Goal: Information Seeking & Learning: Learn about a topic

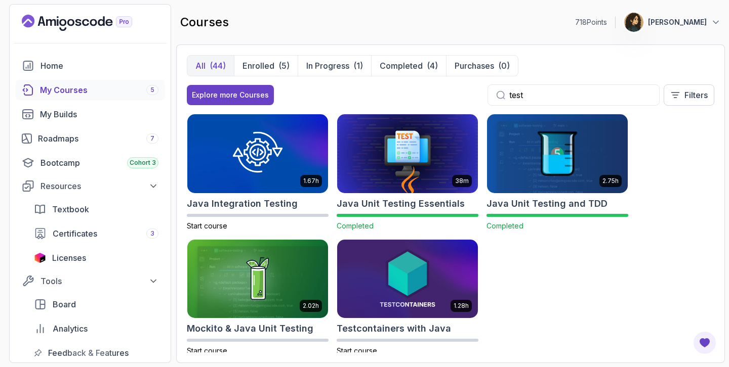
scroll to position [16, 0]
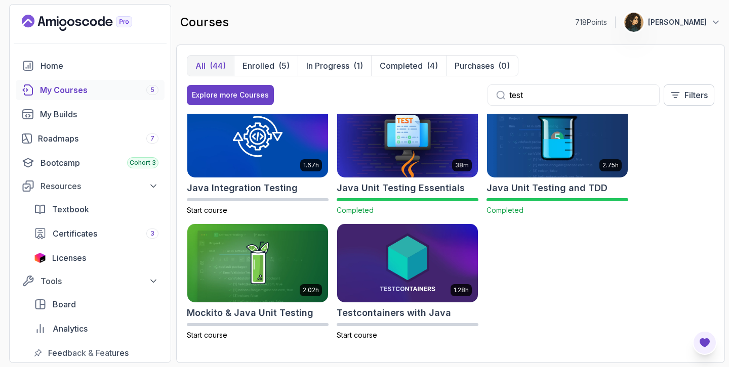
click at [706, 346] on icon "Open Feedback Button" at bounding box center [704, 342] width 10 height 9
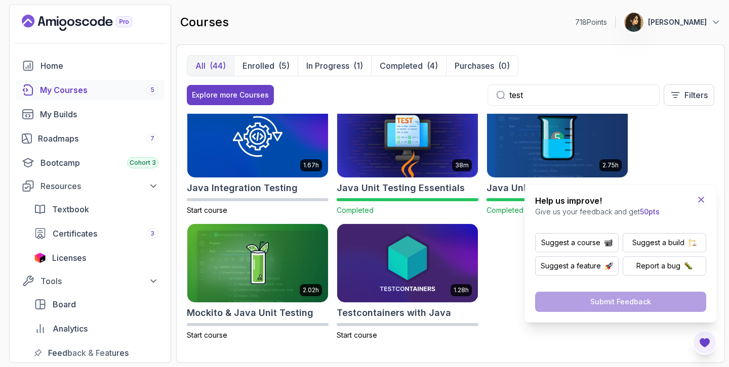
click at [702, 201] on icon "Close Feedback Widget" at bounding box center [700, 199] width 5 height 5
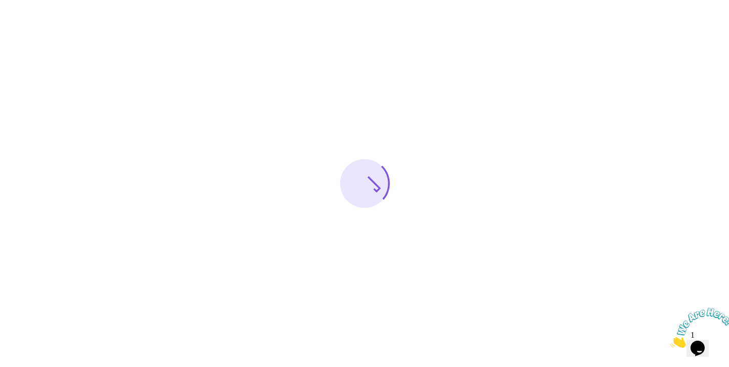
click at [697, 338] on img at bounding box center [701, 328] width 63 height 40
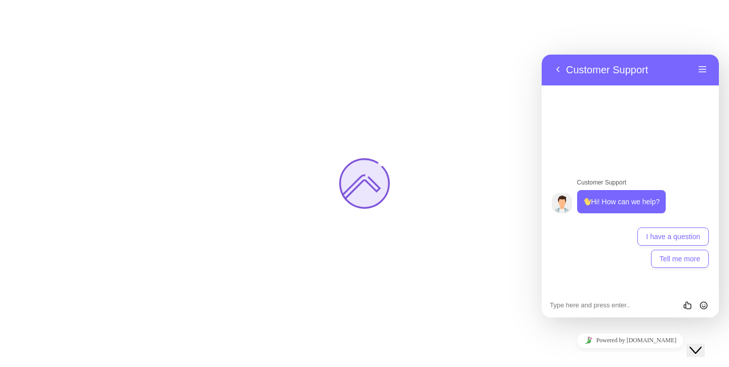
drag, startPoint x: 717, startPoint y: 361, endPoint x: 697, endPoint y: 338, distance: 30.5
click at [697, 345] on icon "Close Chat This icon closes the chat window." at bounding box center [695, 351] width 12 height 12
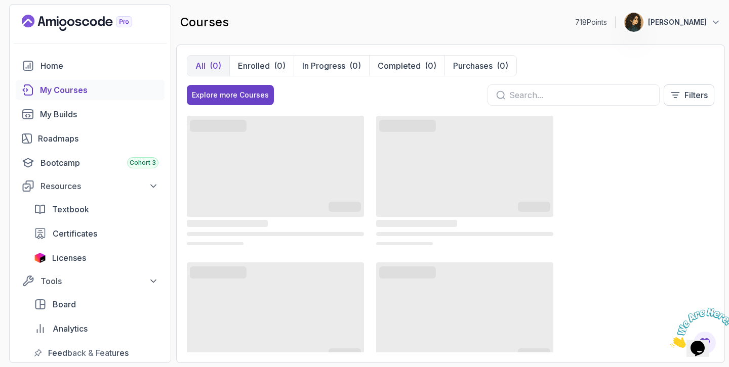
click at [670, 341] on icon "Close" at bounding box center [670, 345] width 0 height 9
click at [596, 97] on input "text" at bounding box center [580, 95] width 142 height 12
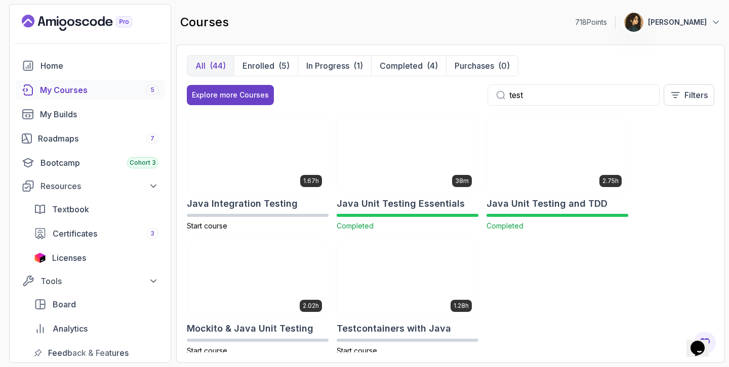
scroll to position [16, 0]
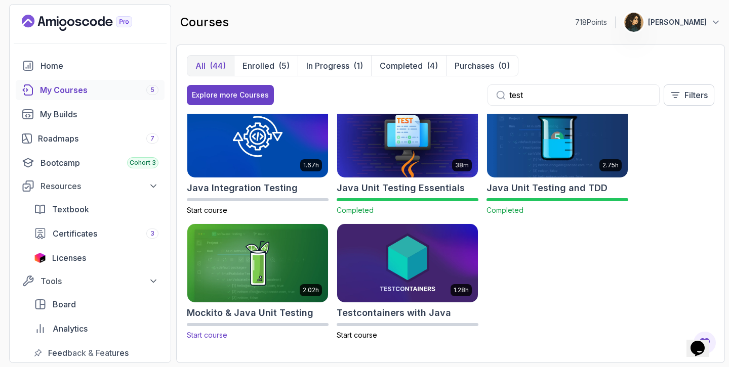
type input "test"
click at [230, 273] on img at bounding box center [258, 263] width 148 height 82
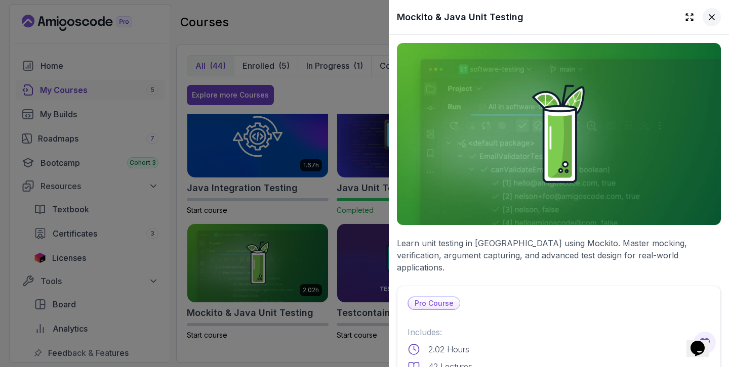
click at [712, 21] on icon at bounding box center [711, 17] width 10 height 10
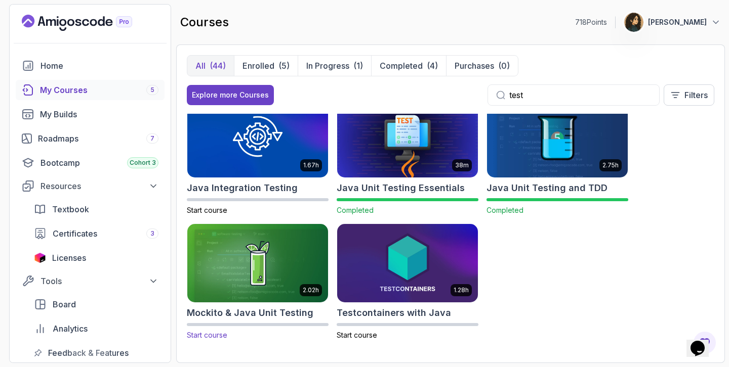
click at [288, 259] on img at bounding box center [258, 263] width 148 height 82
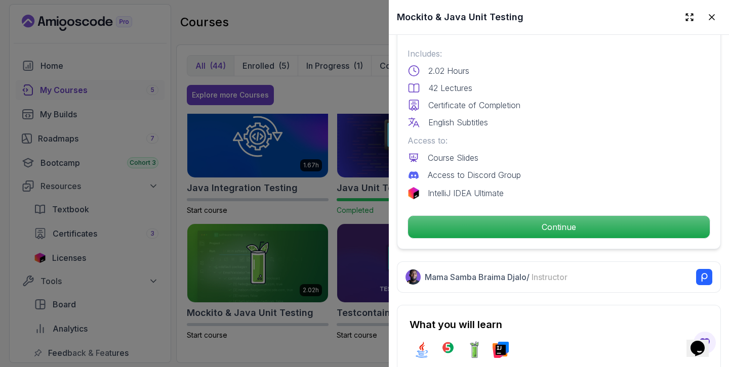
scroll to position [282, 0]
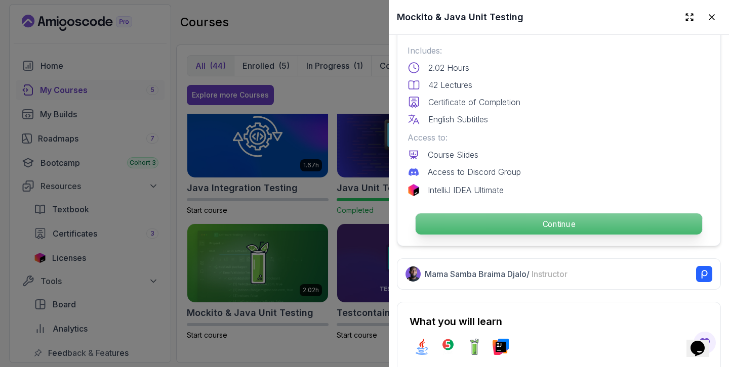
click at [543, 217] on p "Continue" at bounding box center [558, 224] width 286 height 21
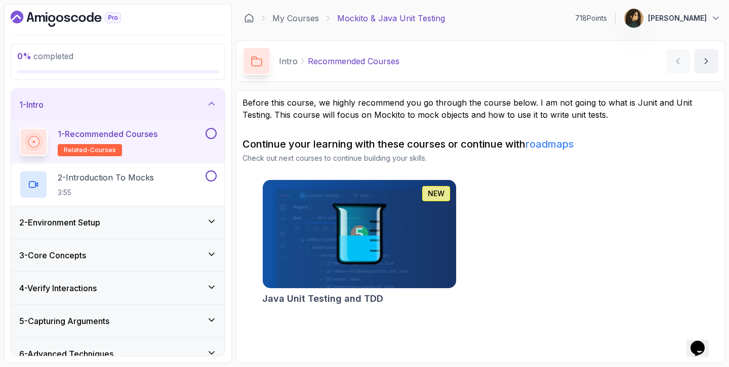
click at [564, 147] on link "roadmaps" at bounding box center [549, 144] width 48 height 12
click at [216, 140] on button "1 - Recommended Courses related-courses" at bounding box center [117, 142] width 197 height 28
click at [209, 135] on button at bounding box center [210, 133] width 11 height 11
click at [158, 182] on div "2 - Introduction To Mocks 3:55" at bounding box center [111, 185] width 184 height 28
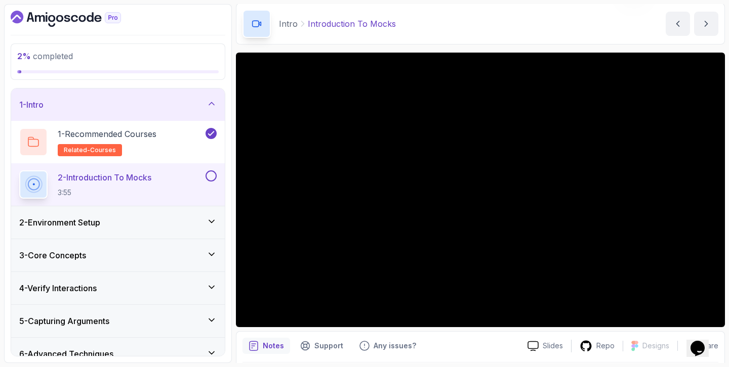
scroll to position [68, 0]
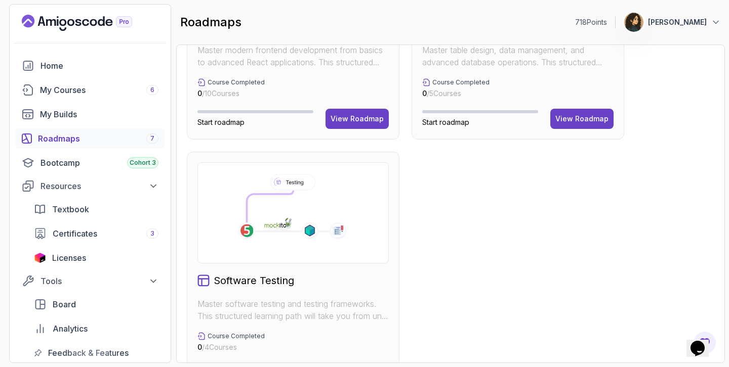
scroll to position [706, 0]
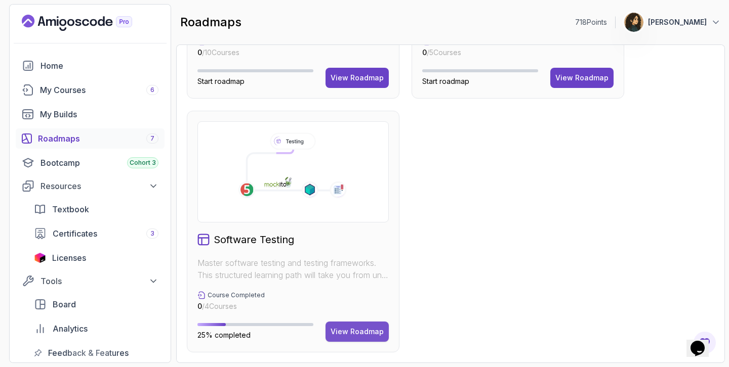
click at [346, 328] on div "View Roadmap" at bounding box center [356, 332] width 53 height 10
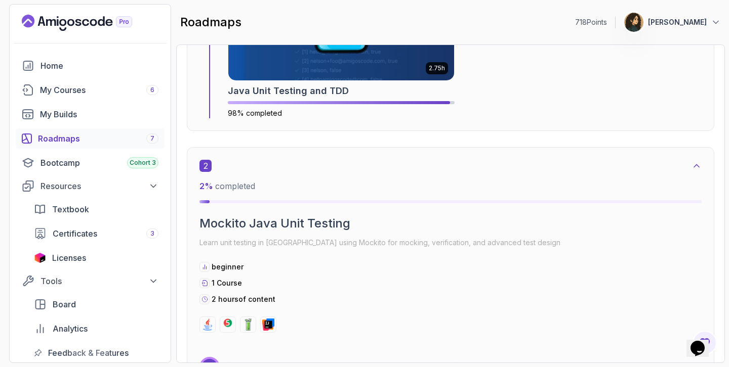
scroll to position [582, 0]
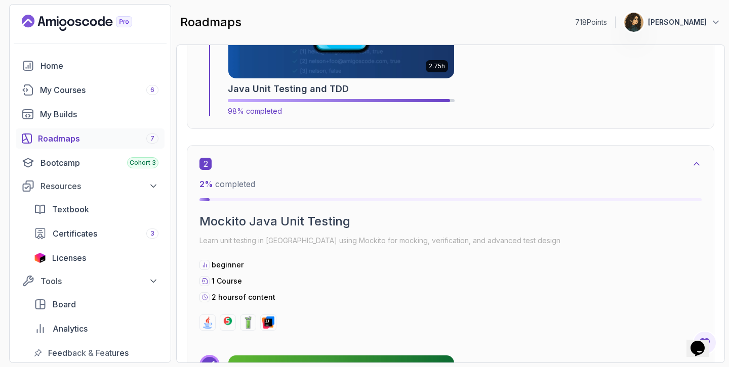
click at [394, 77] on img at bounding box center [341, 16] width 237 height 132
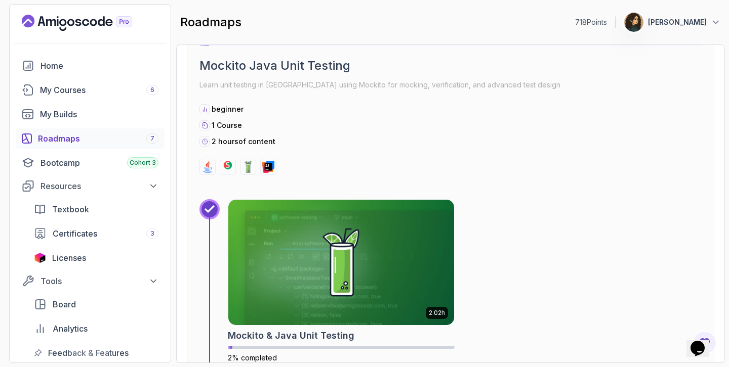
scroll to position [707, 0]
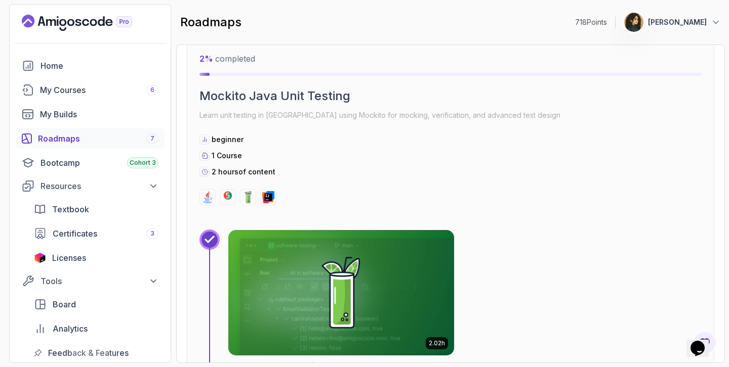
click at [351, 264] on img at bounding box center [341, 293] width 237 height 132
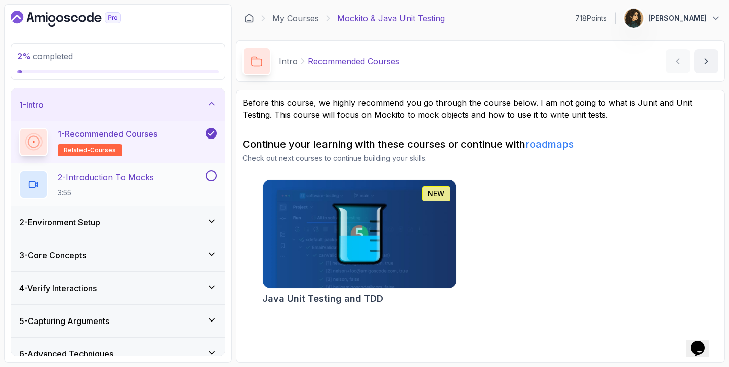
click at [173, 181] on div "2 - Introduction To Mocks 3:55" at bounding box center [111, 185] width 184 height 28
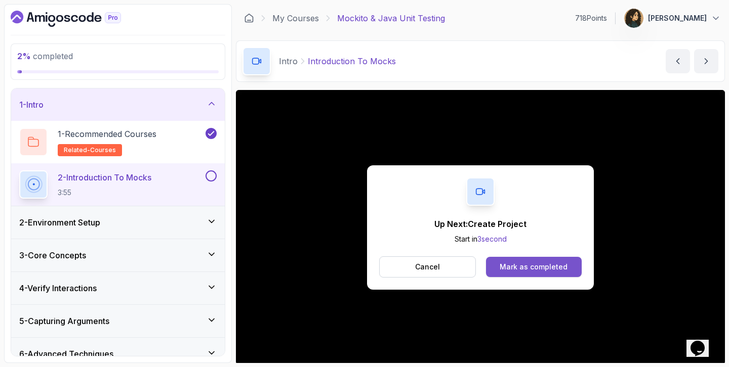
click at [514, 275] on button "Mark as completed" at bounding box center [534, 267] width 96 height 20
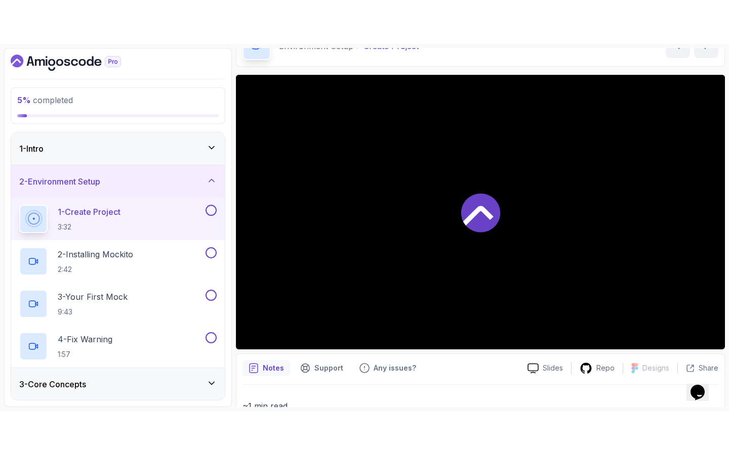
scroll to position [67, 0]
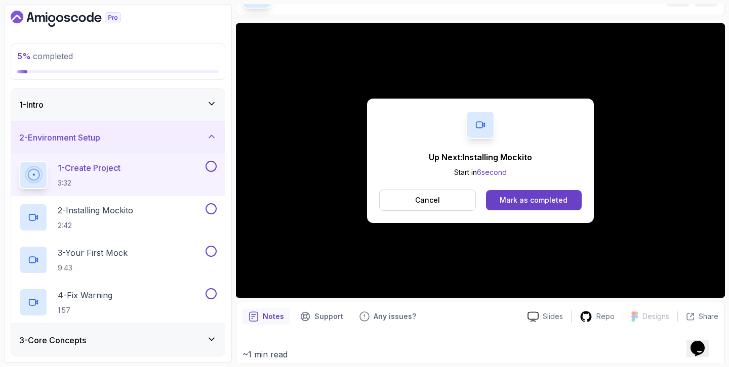
click at [440, 211] on div "Up Next: Installing Mockito Start in 6 second Cancel Mark as completed" at bounding box center [480, 161] width 227 height 124
click at [449, 204] on button "Cancel" at bounding box center [427, 200] width 97 height 21
click at [551, 205] on div "Mark as completed" at bounding box center [533, 200] width 68 height 10
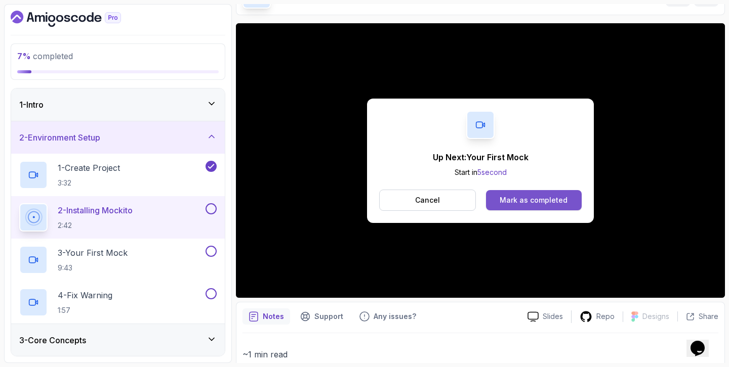
click at [554, 197] on div "Mark as completed" at bounding box center [533, 200] width 68 height 10
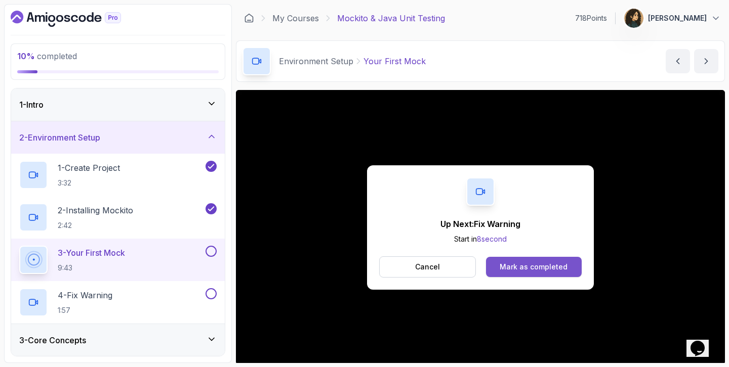
click at [556, 268] on div "Mark as completed" at bounding box center [533, 267] width 68 height 10
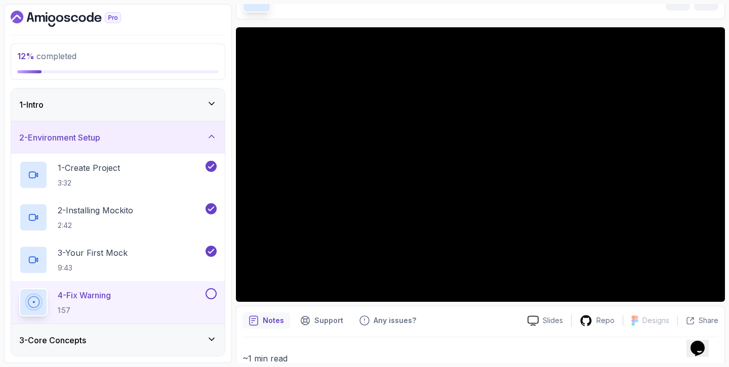
scroll to position [79, 0]
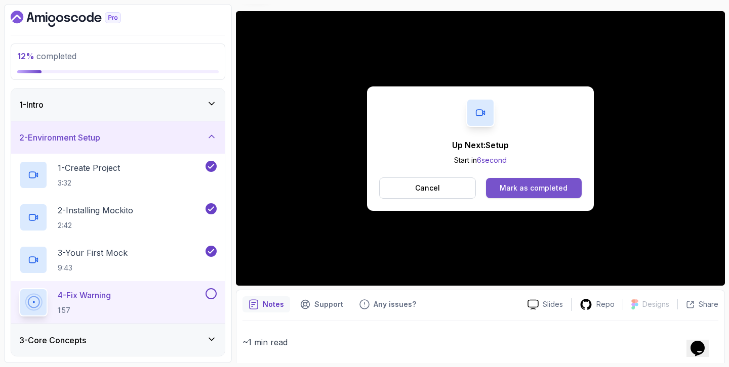
click at [557, 187] on div "Mark as completed" at bounding box center [533, 188] width 68 height 10
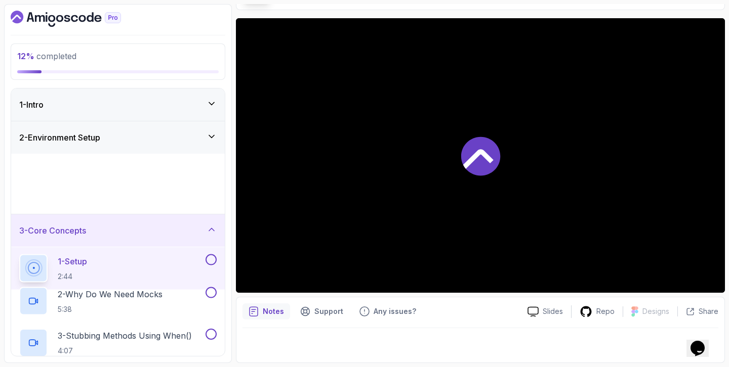
scroll to position [72, 0]
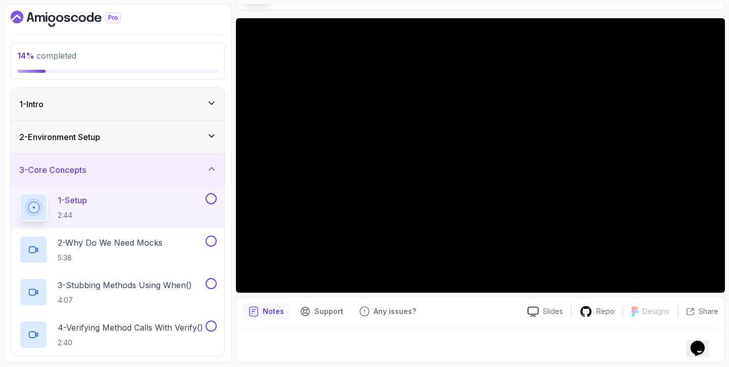
click at [114, 149] on div "2 - Environment Setup" at bounding box center [118, 137] width 214 height 32
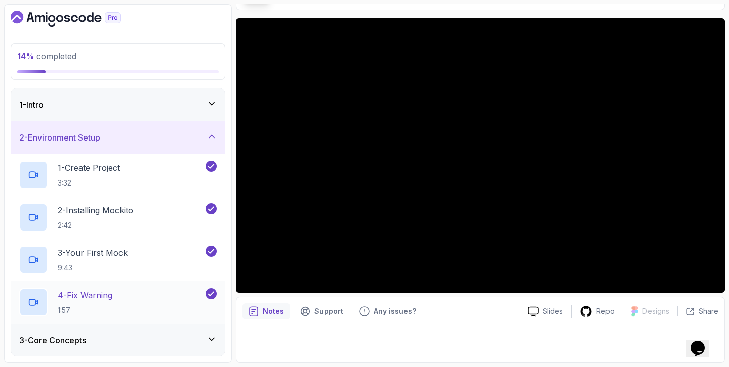
click at [112, 306] on p "1:57" at bounding box center [85, 311] width 55 height 10
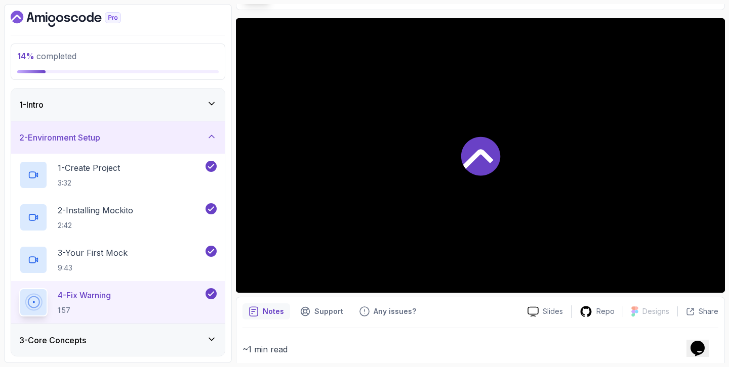
scroll to position [79, 0]
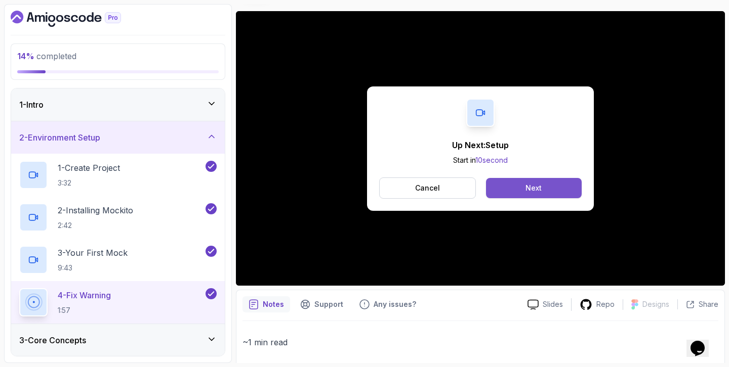
click at [533, 195] on button "Next" at bounding box center [534, 188] width 96 height 20
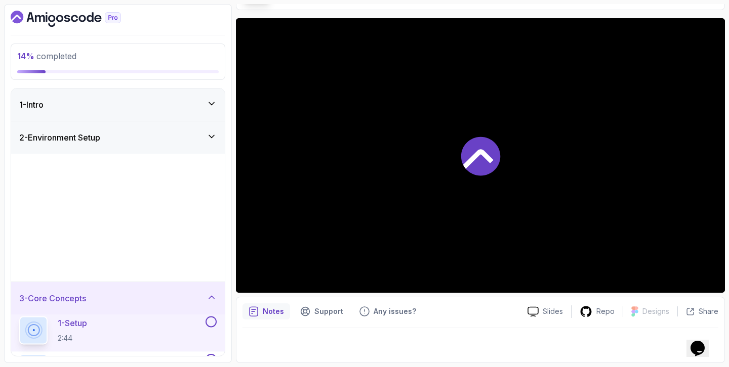
scroll to position [72, 0]
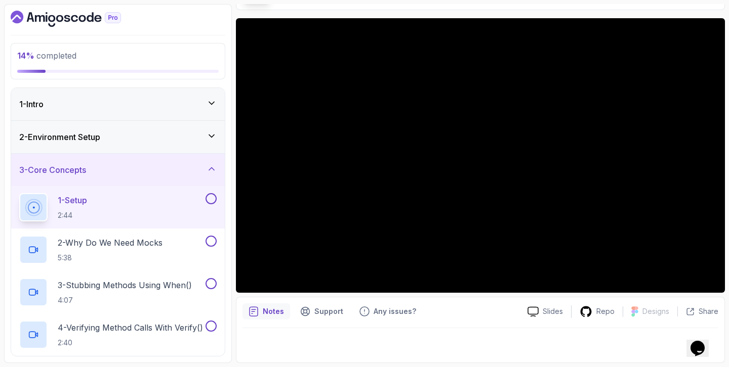
click at [171, 145] on div "2 - Environment Setup" at bounding box center [118, 137] width 214 height 32
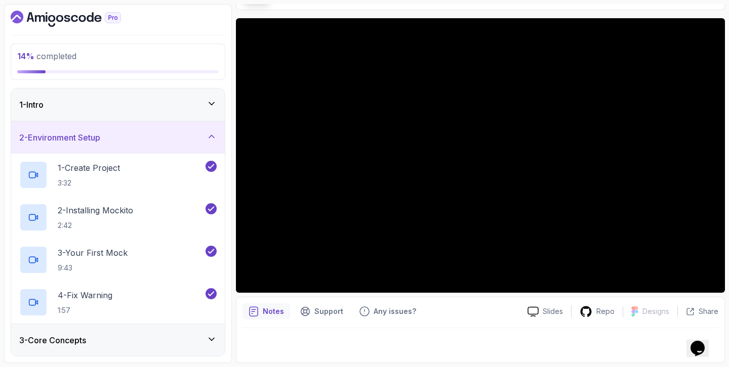
click at [171, 145] on div "2 - Environment Setup" at bounding box center [118, 137] width 214 height 32
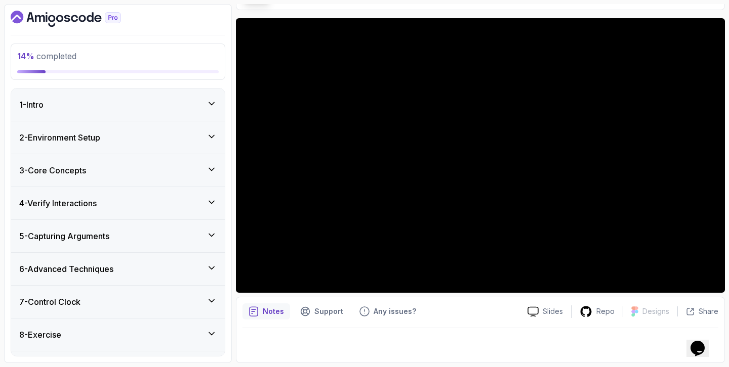
click at [171, 177] on div "3 - Core Concepts" at bounding box center [118, 170] width 214 height 32
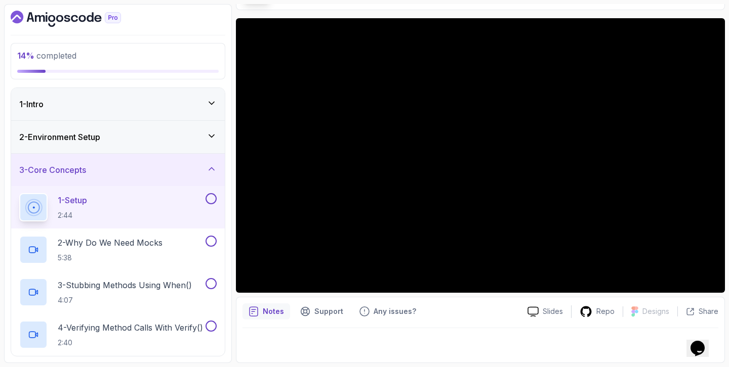
scroll to position [0, 0]
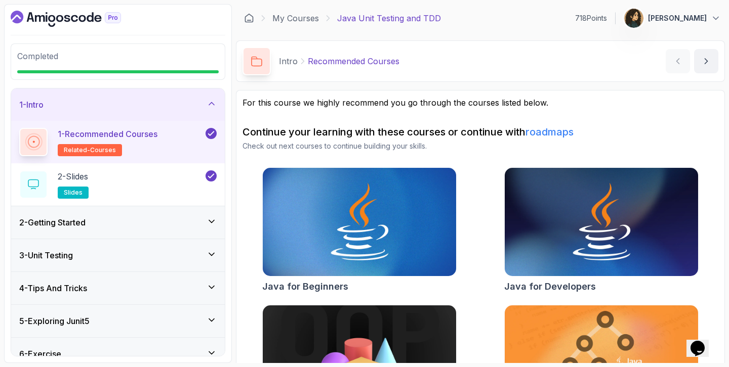
click at [190, 102] on div "1 - Intro" at bounding box center [117, 105] width 197 height 12
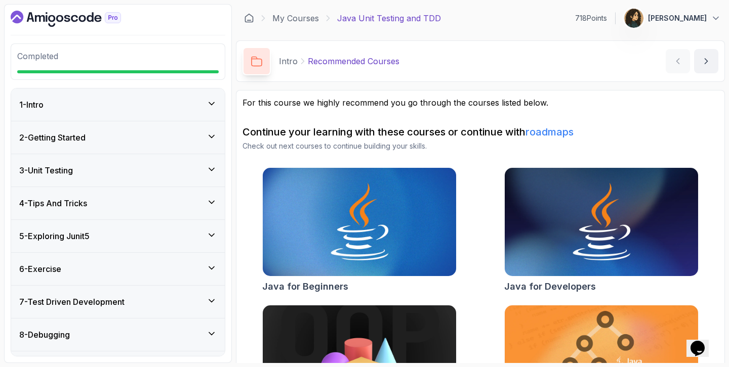
click at [183, 144] on div "2 - Getting Started" at bounding box center [118, 137] width 214 height 32
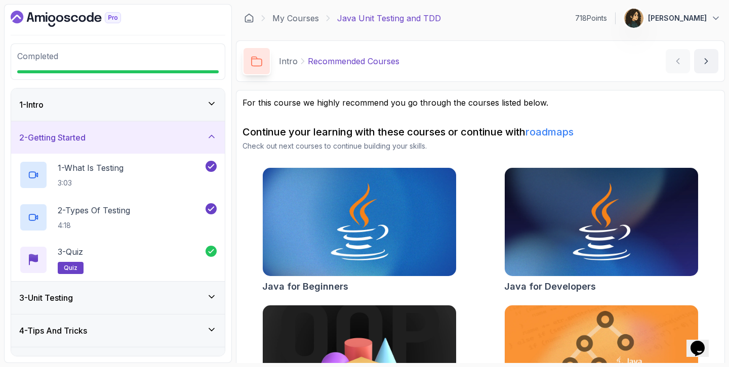
click at [183, 144] on div "2 - Getting Started" at bounding box center [118, 137] width 214 height 32
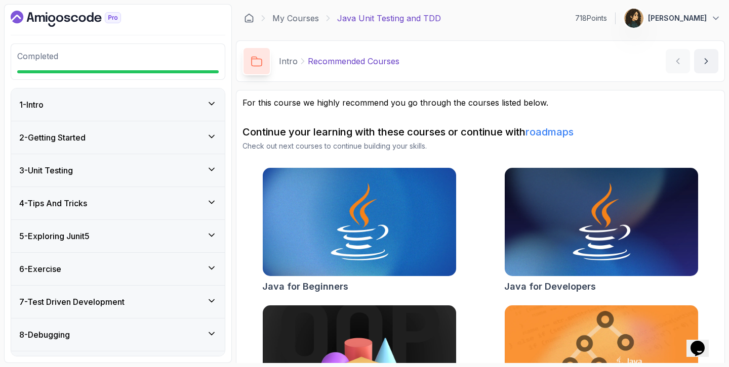
click at [177, 176] on div "3 - Unit Testing" at bounding box center [117, 170] width 197 height 12
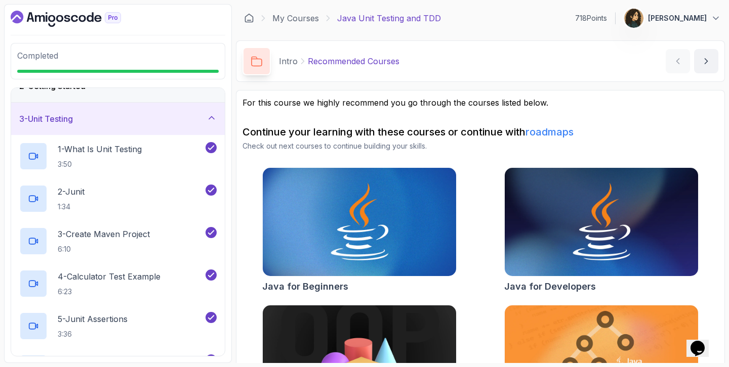
click at [178, 121] on div "3 - Unit Testing" at bounding box center [117, 119] width 197 height 12
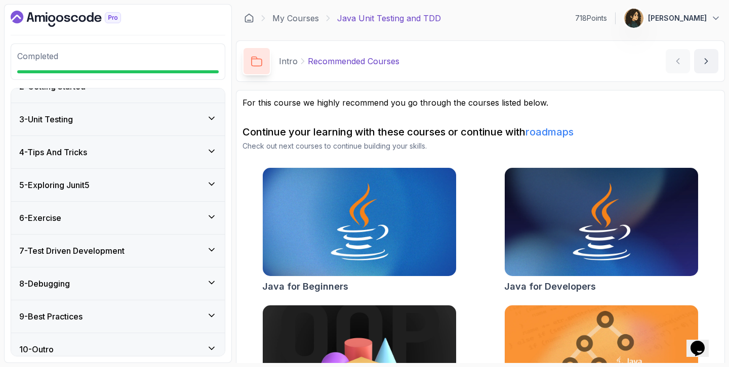
scroll to position [61, 0]
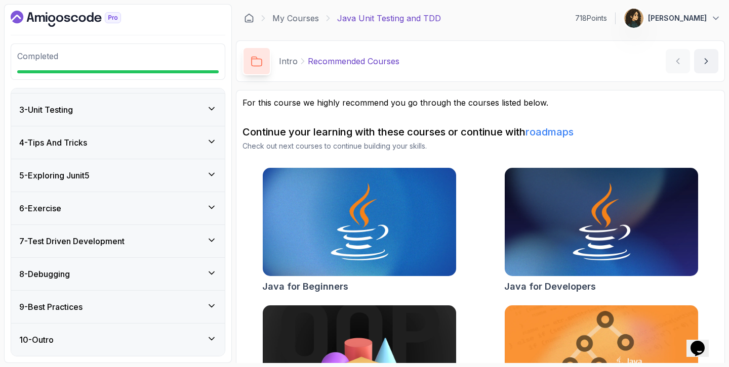
click at [179, 142] on div "4 - Tips And Tricks" at bounding box center [117, 143] width 197 height 12
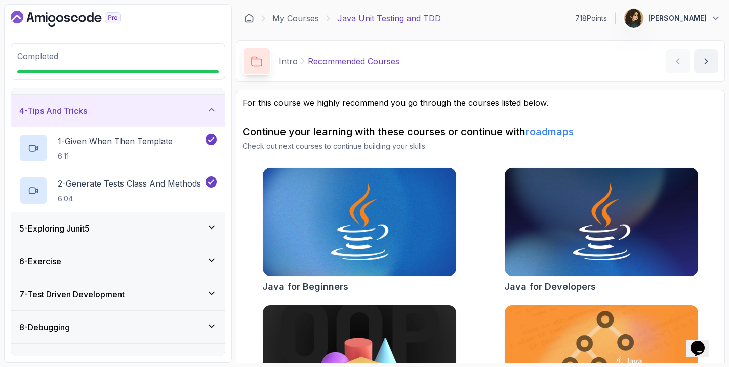
click at [182, 115] on div "4 - Tips And Tricks" at bounding box center [117, 111] width 197 height 12
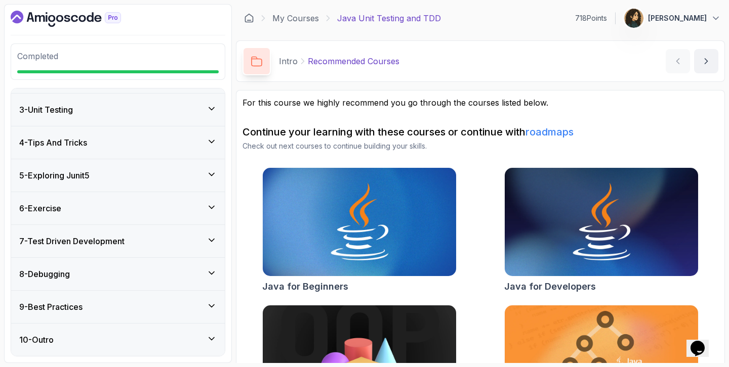
click at [183, 163] on div "5 - Exploring Junit5" at bounding box center [118, 175] width 214 height 32
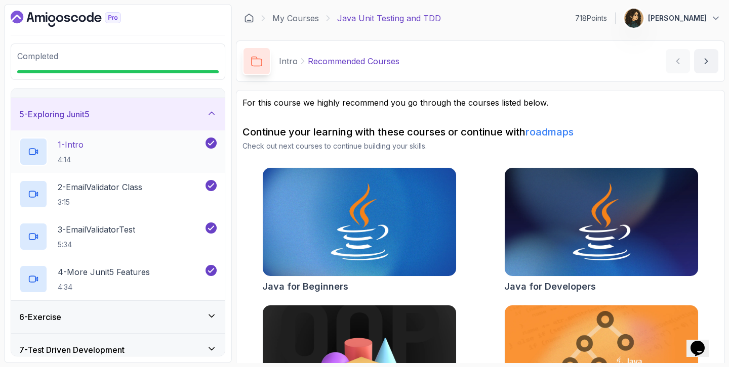
scroll to position [120, 0]
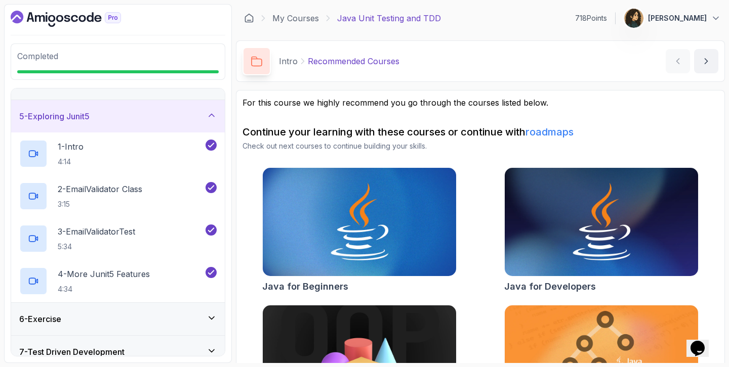
click at [200, 120] on div "5 - Exploring Junit5" at bounding box center [117, 116] width 197 height 12
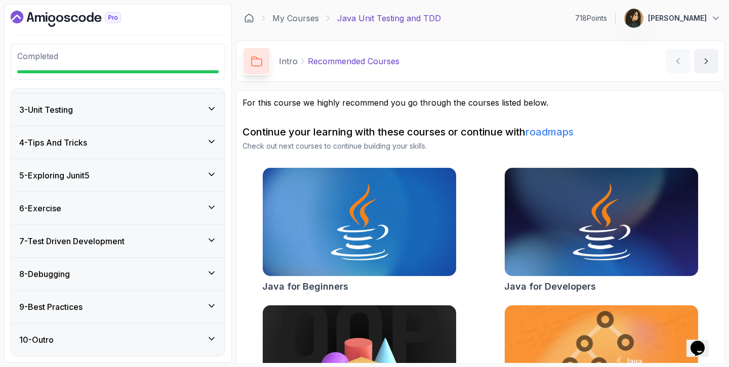
scroll to position [61, 0]
click at [191, 169] on div "5 - Exploring Junit5" at bounding box center [118, 175] width 214 height 32
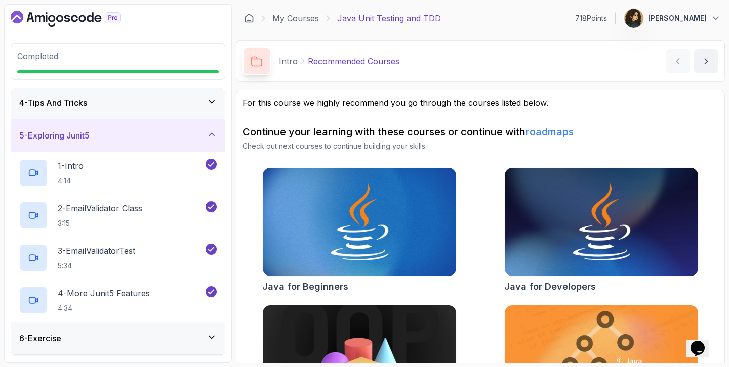
click at [193, 128] on div "5 - Exploring Junit5" at bounding box center [118, 135] width 214 height 32
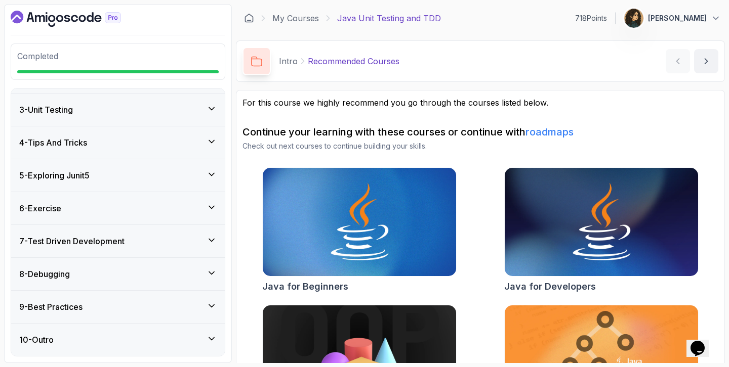
click at [188, 201] on div "6 - Exercise" at bounding box center [118, 208] width 214 height 32
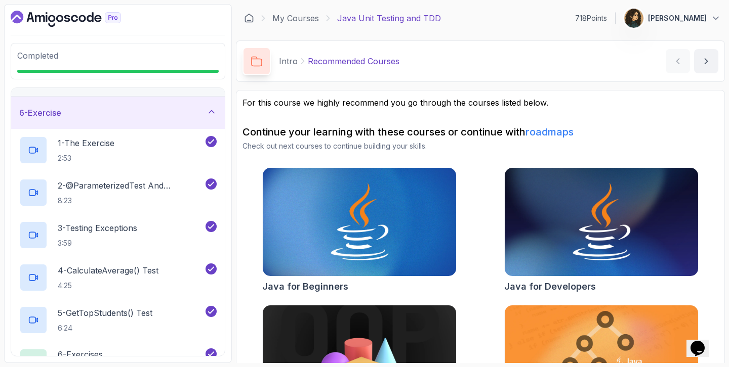
scroll to position [120, 0]
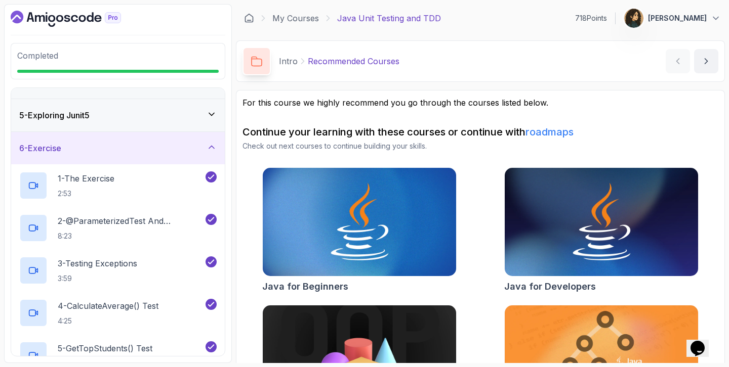
click at [193, 157] on div "6 - Exercise" at bounding box center [118, 148] width 214 height 32
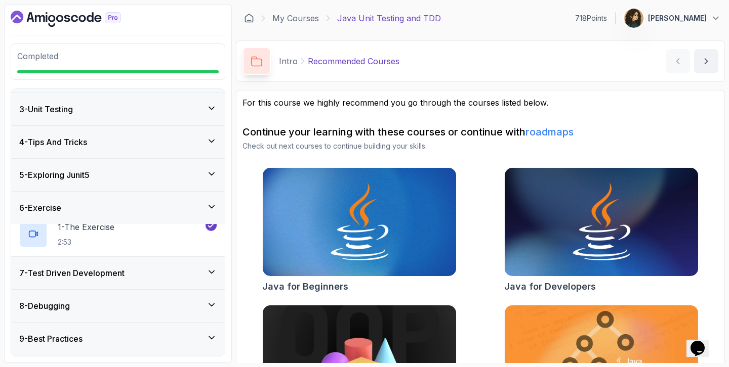
scroll to position [61, 0]
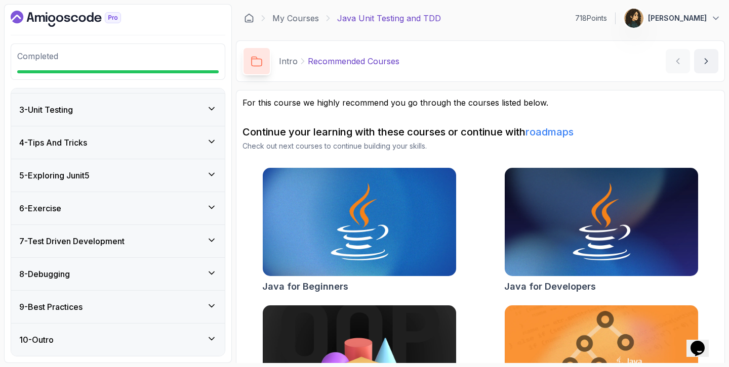
click at [167, 240] on div "7 - Test Driven Development" at bounding box center [117, 241] width 197 height 12
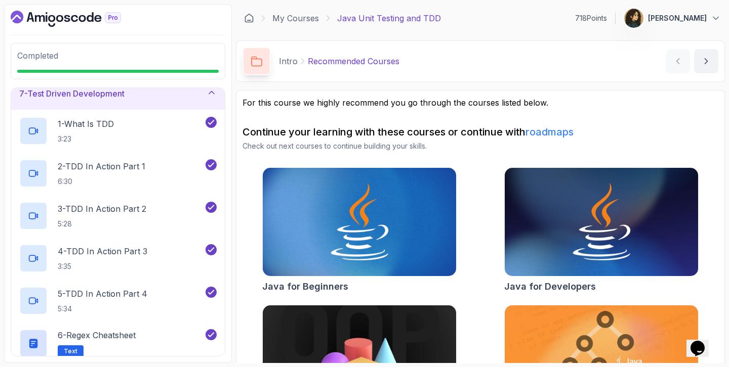
scroll to position [141, 0]
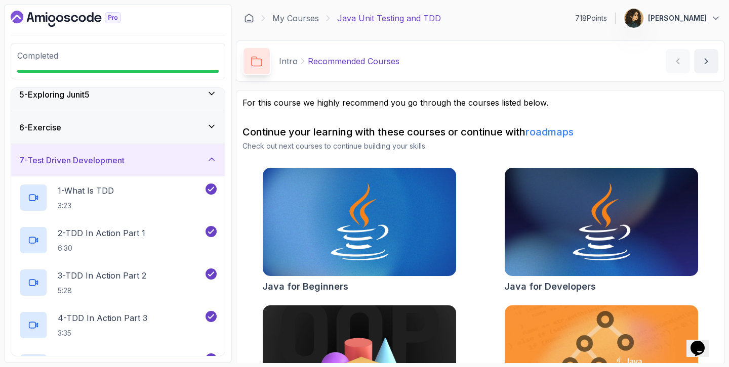
click at [184, 172] on div "7 - Test Driven Development" at bounding box center [118, 160] width 214 height 32
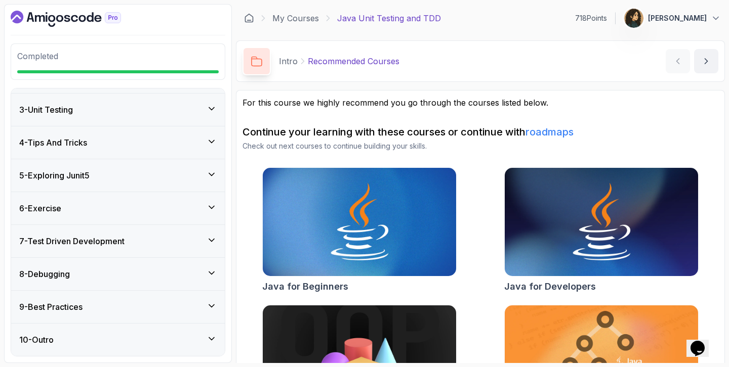
scroll to position [61, 0]
click at [171, 267] on div "8 - Debugging" at bounding box center [118, 274] width 214 height 32
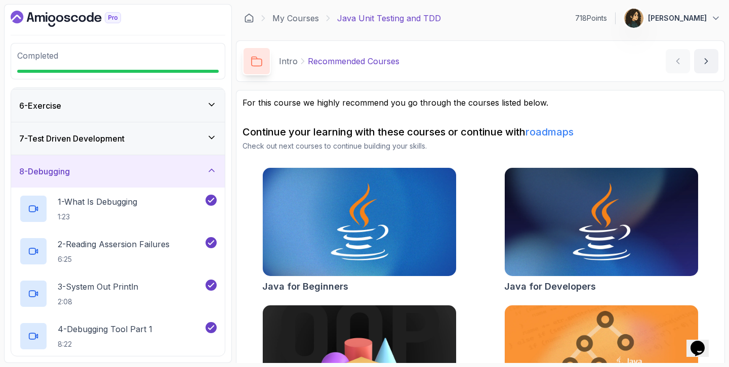
click at [201, 183] on div "8 - Debugging" at bounding box center [118, 171] width 214 height 32
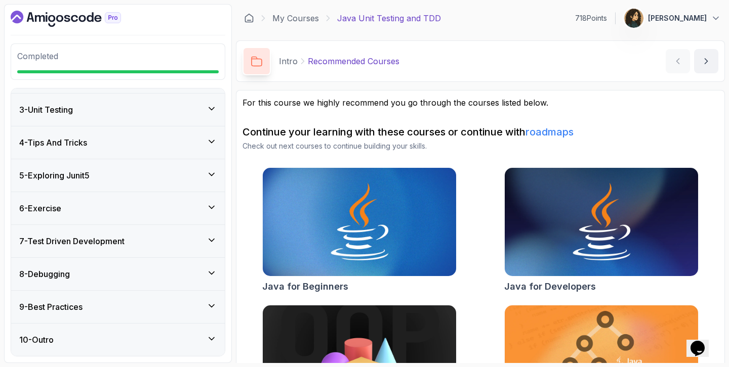
click at [167, 302] on div "9 - Best Practices" at bounding box center [117, 307] width 197 height 12
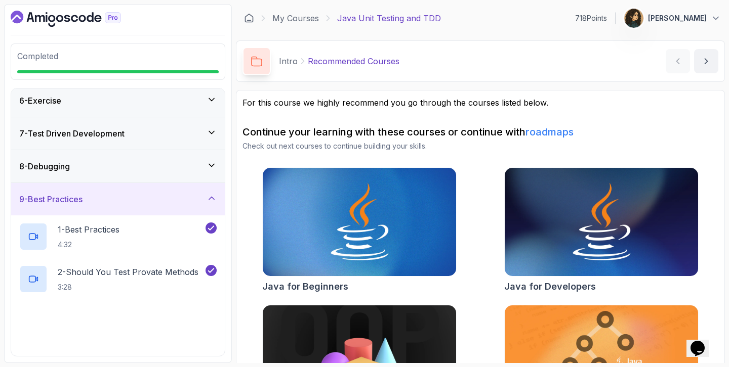
scroll to position [273, 0]
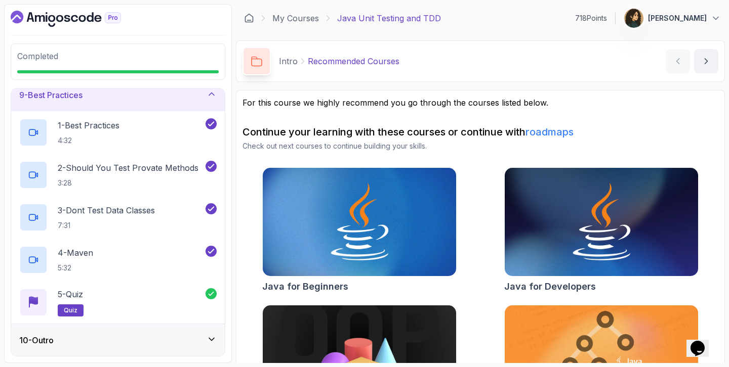
click at [198, 98] on div "9 - Best Practices" at bounding box center [117, 95] width 197 height 12
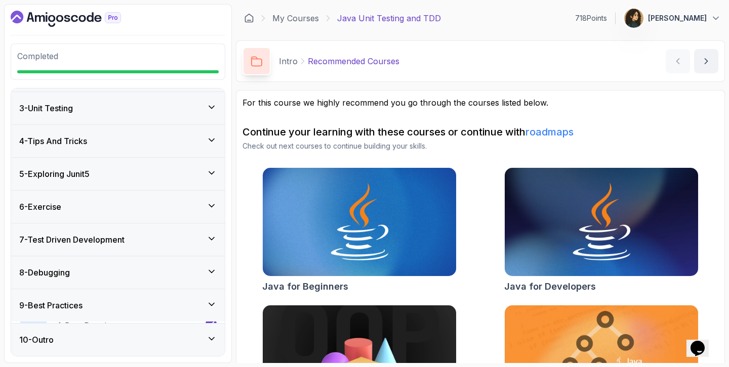
scroll to position [61, 0]
click at [112, 326] on div "10 - Outro" at bounding box center [118, 340] width 214 height 32
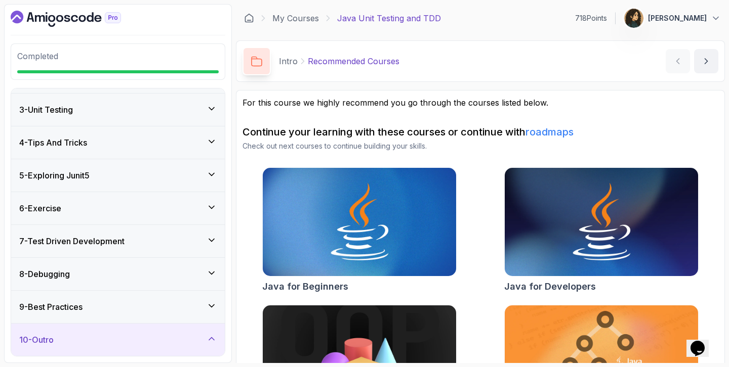
scroll to position [145, 0]
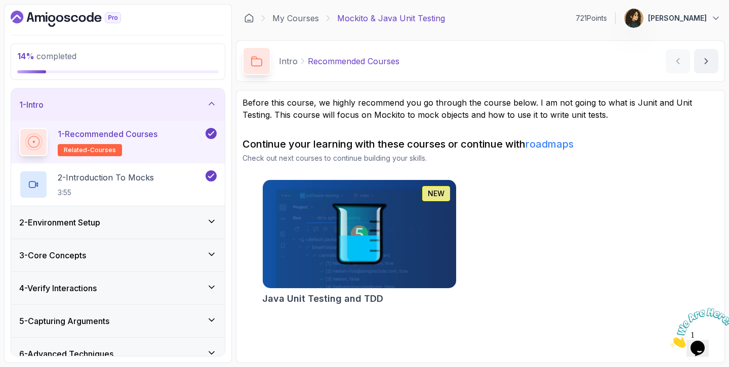
click at [184, 103] on div "1 - Intro" at bounding box center [117, 105] width 197 height 12
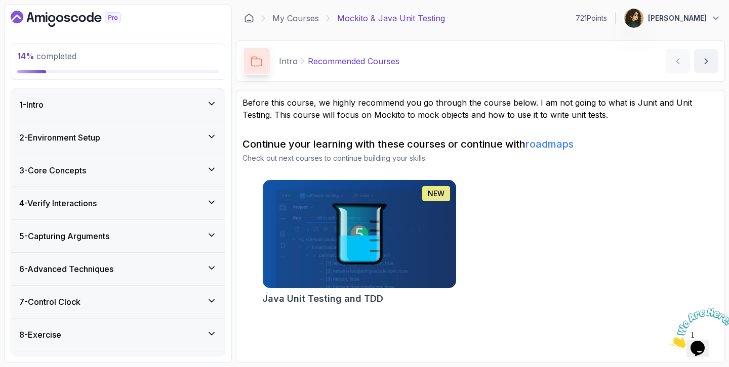
click at [170, 172] on div "3 - Core Concepts" at bounding box center [117, 170] width 197 height 12
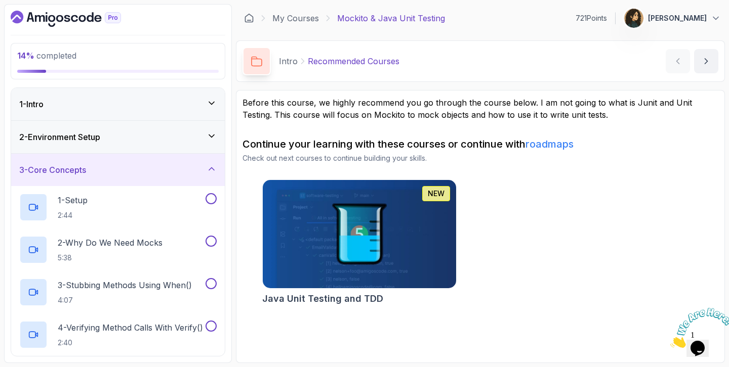
click at [183, 144] on div "2 - Environment Setup" at bounding box center [118, 137] width 214 height 32
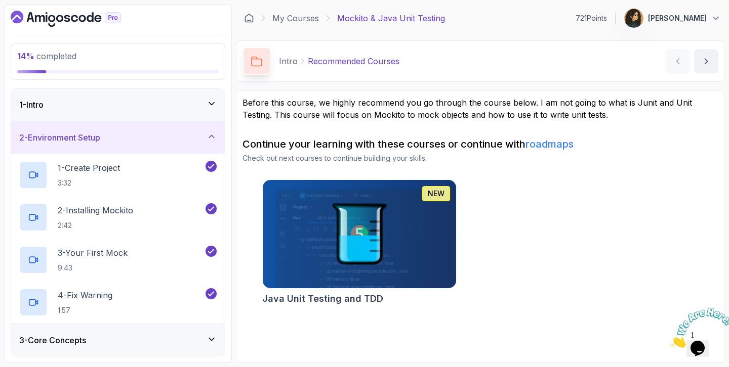
click at [184, 132] on div "2 - Environment Setup" at bounding box center [117, 138] width 197 height 12
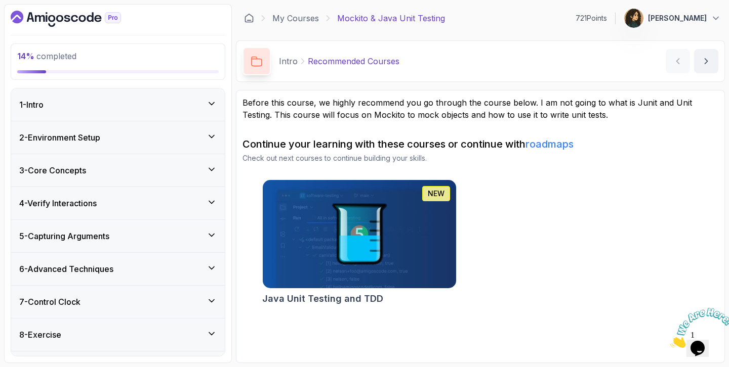
click at [166, 178] on div "3 - Core Concepts" at bounding box center [118, 170] width 214 height 32
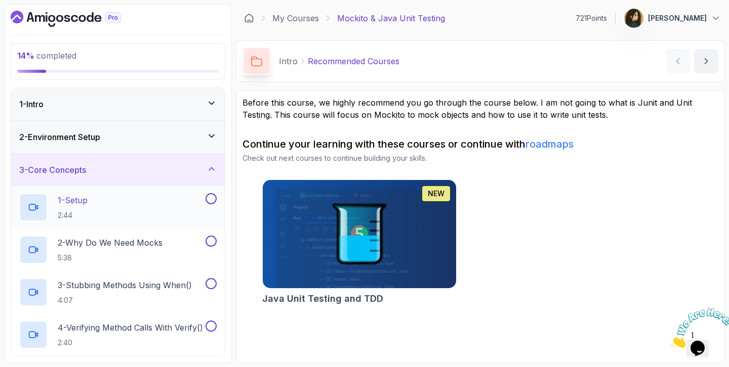
click at [163, 203] on div "1 - Setup 2:44" at bounding box center [111, 207] width 184 height 28
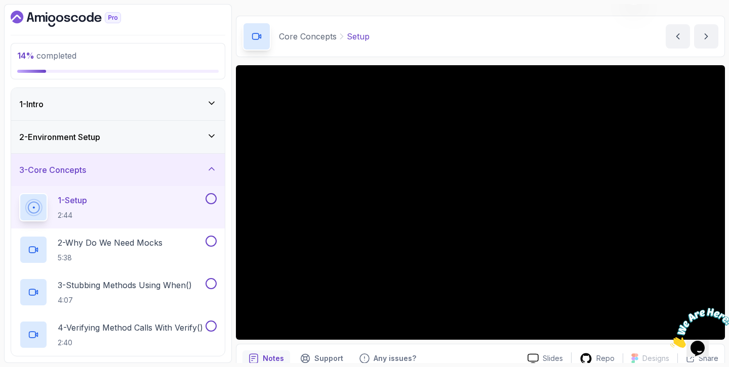
scroll to position [36, 0]
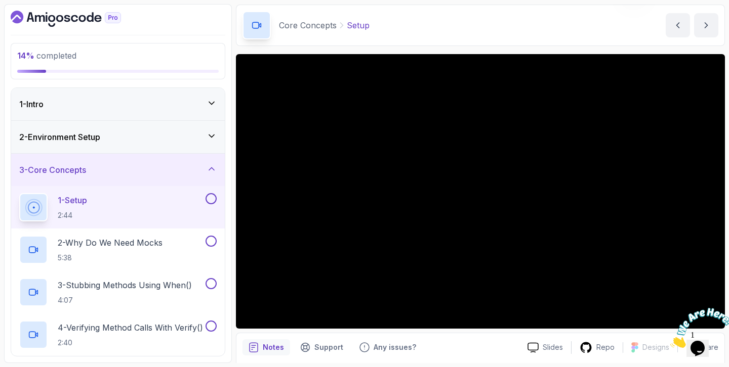
click at [670, 341] on icon "Close" at bounding box center [670, 345] width 0 height 9
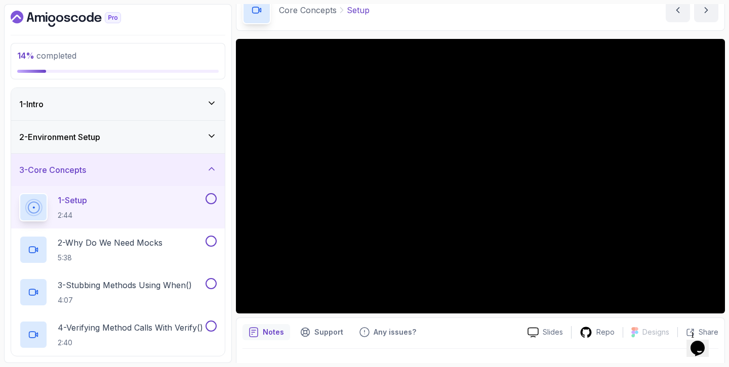
scroll to position [0, 0]
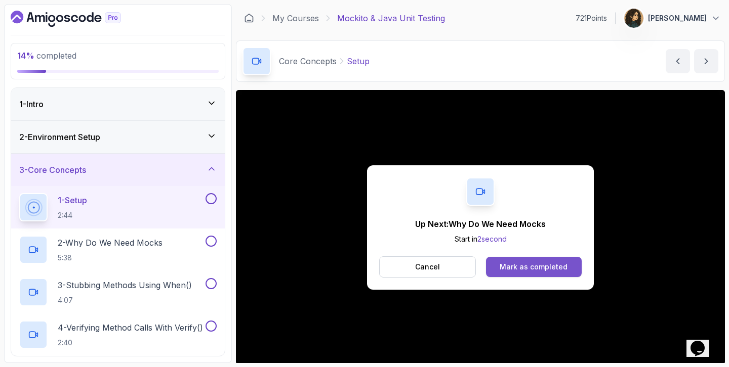
click at [543, 269] on div "Mark as completed" at bounding box center [533, 267] width 68 height 10
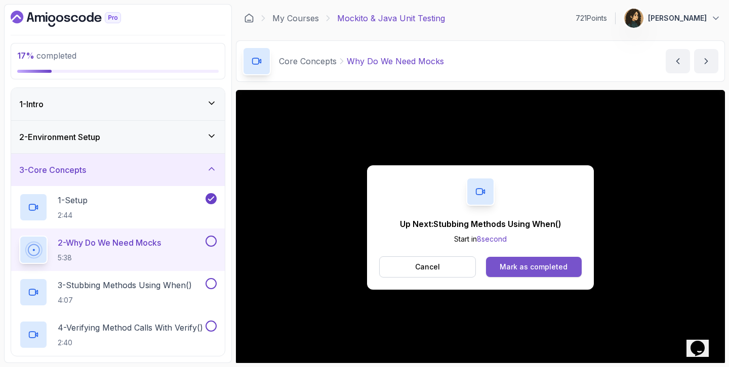
click at [523, 274] on button "Mark as completed" at bounding box center [534, 267] width 96 height 20
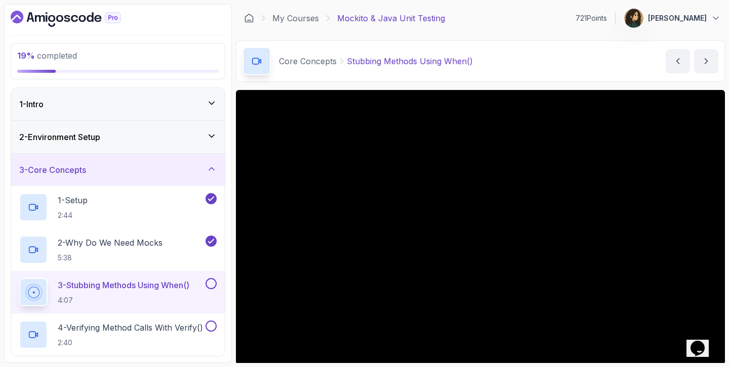
click at [699, 350] on icon "Opens Chat This icon Opens the chat window." at bounding box center [697, 348] width 16 height 16
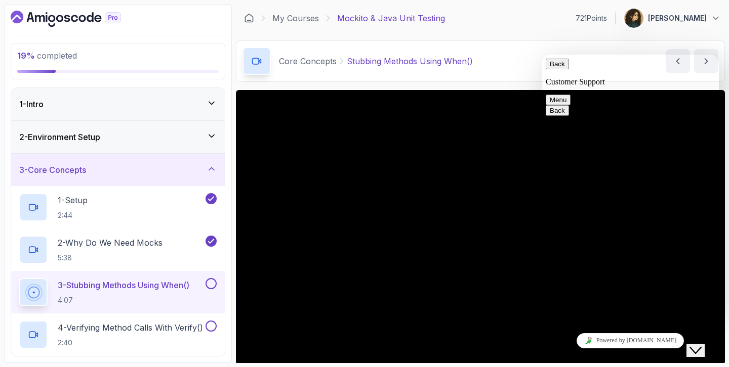
click at [701, 345] on icon "Close Chat This icon closes the chat window." at bounding box center [695, 351] width 12 height 12
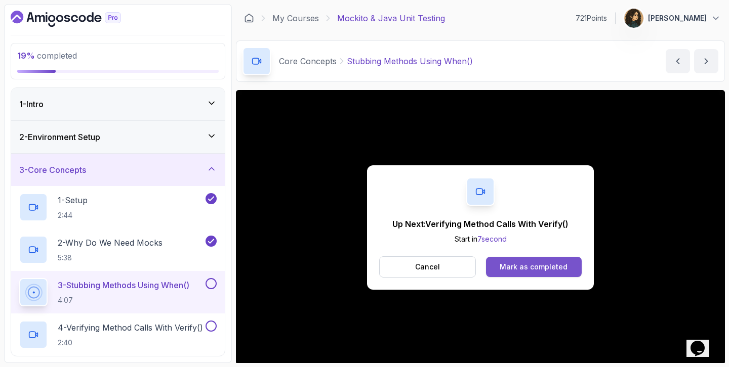
click at [560, 268] on div "Mark as completed" at bounding box center [533, 267] width 68 height 10
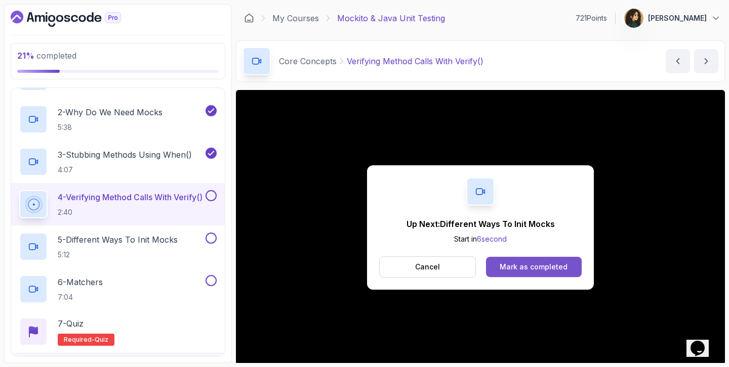
click at [535, 269] on div "Mark as completed" at bounding box center [533, 267] width 68 height 10
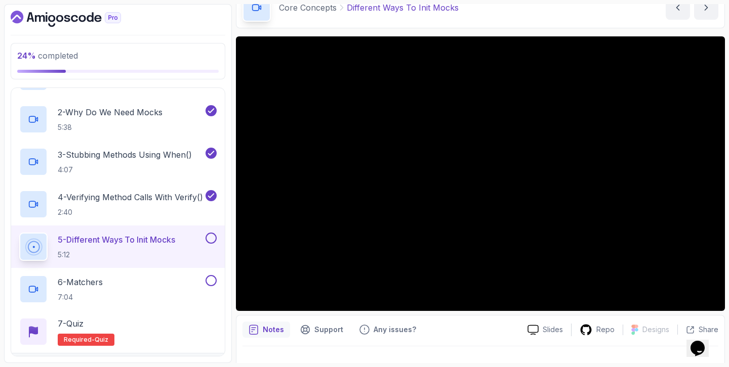
scroll to position [56, 0]
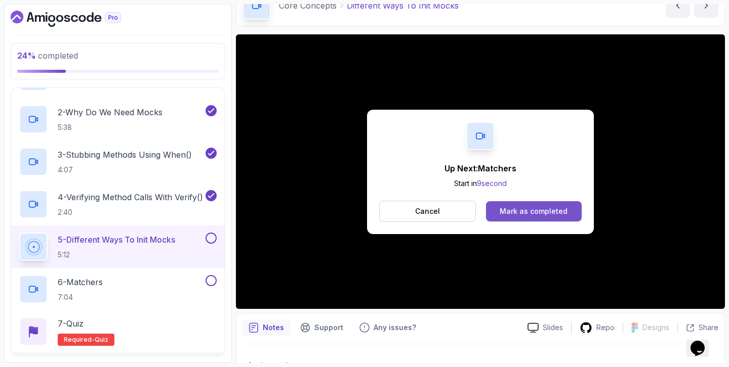
click at [528, 214] on div "Mark as completed" at bounding box center [533, 211] width 68 height 10
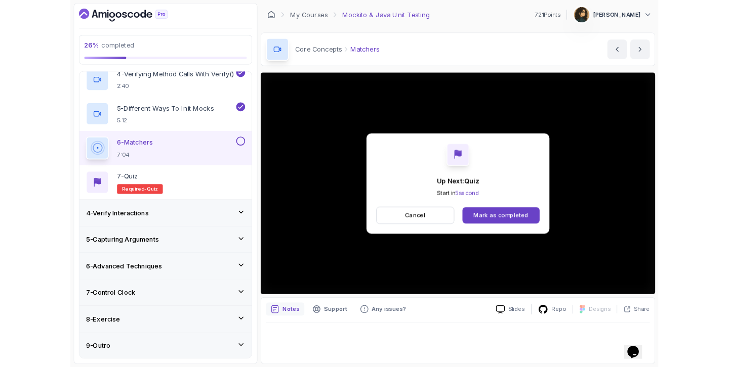
scroll to position [281, 0]
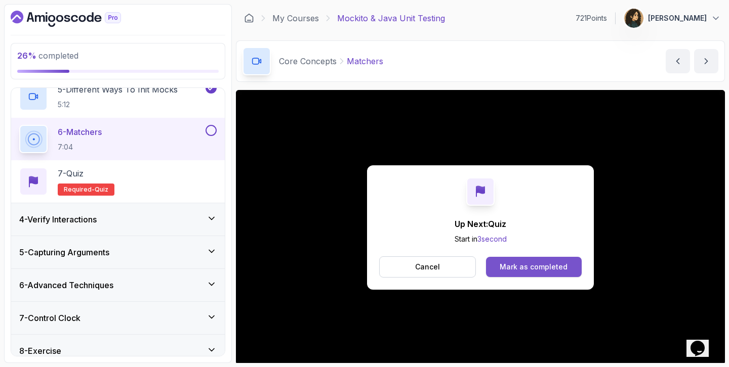
click at [564, 265] on div "Mark as completed" at bounding box center [533, 267] width 68 height 10
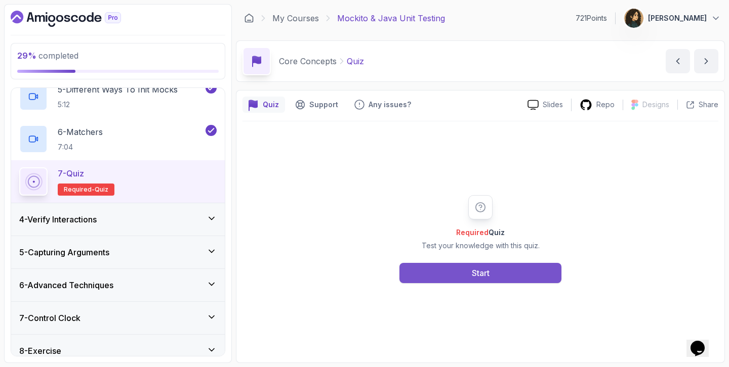
click at [531, 271] on button "Start" at bounding box center [480, 273] width 162 height 20
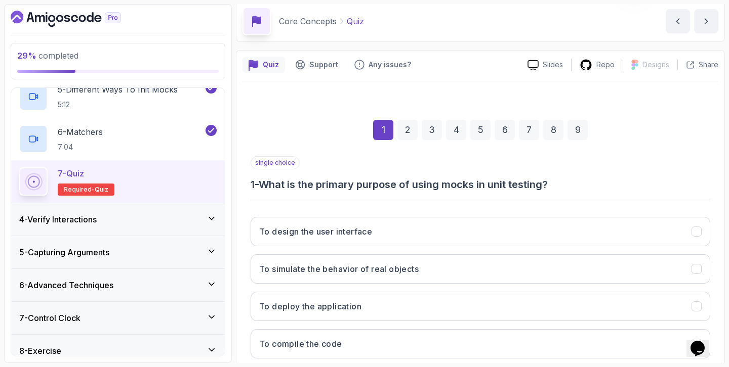
scroll to position [101, 0]
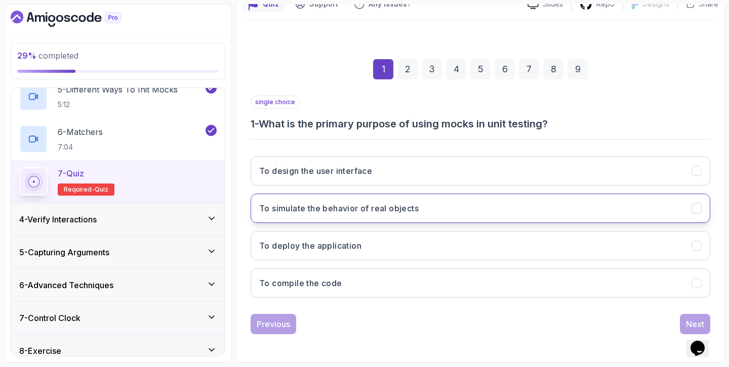
click at [429, 217] on button "To simulate the behavior of real objects" at bounding box center [479, 208] width 459 height 29
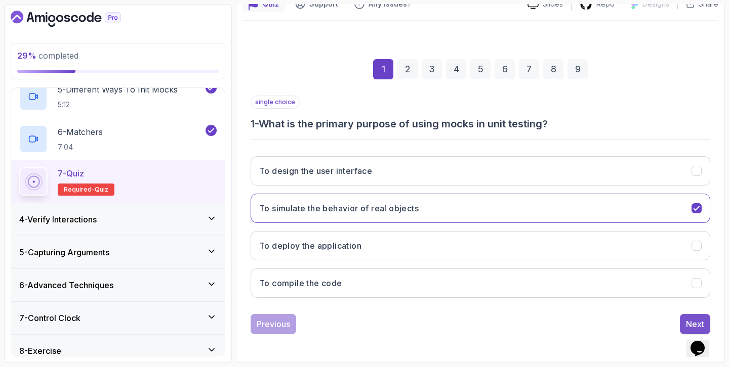
click at [686, 318] on div "Next" at bounding box center [695, 324] width 18 height 12
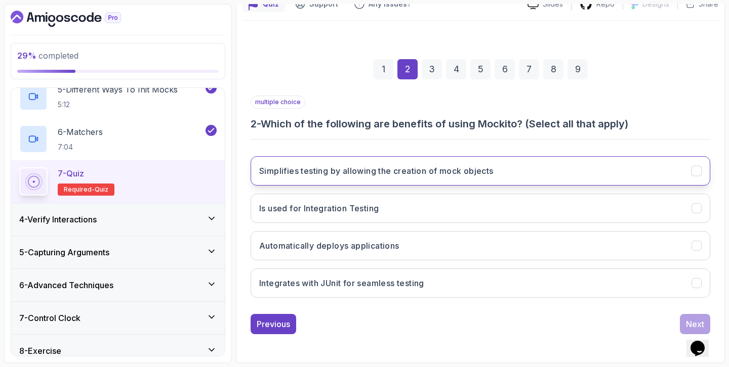
click at [580, 175] on button "Simplifies testing by allowing the creation of mock objects" at bounding box center [479, 170] width 459 height 29
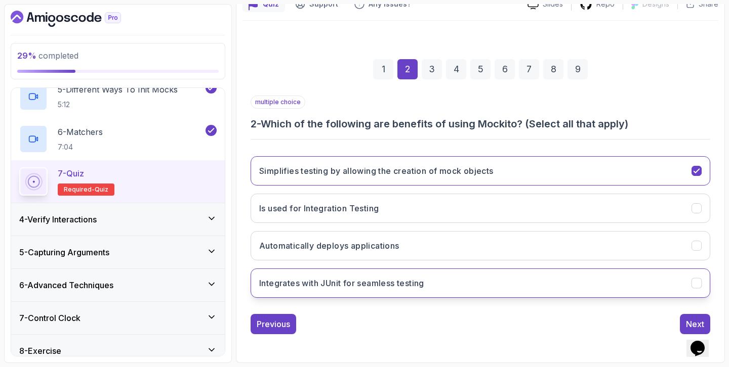
click at [545, 279] on button "Integrates with JUnit for seamless testing" at bounding box center [479, 283] width 459 height 29
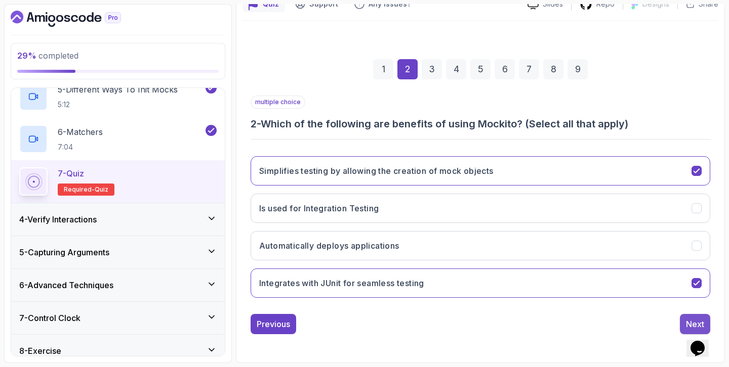
click at [690, 317] on button "Next" at bounding box center [694, 324] width 30 height 20
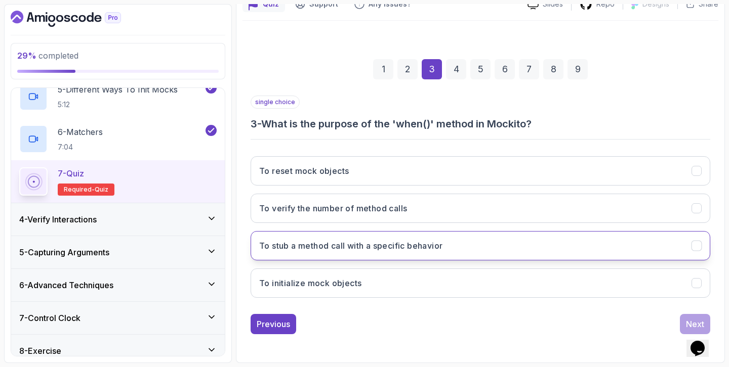
click at [449, 242] on button "To stub a method call with a specific behavior" at bounding box center [479, 245] width 459 height 29
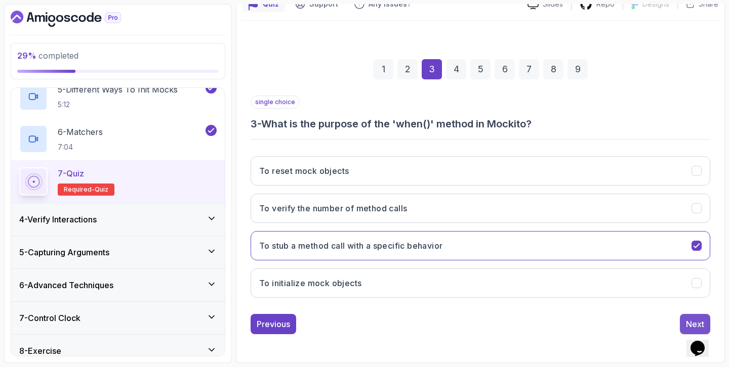
click at [688, 325] on div "Next" at bounding box center [695, 324] width 18 height 12
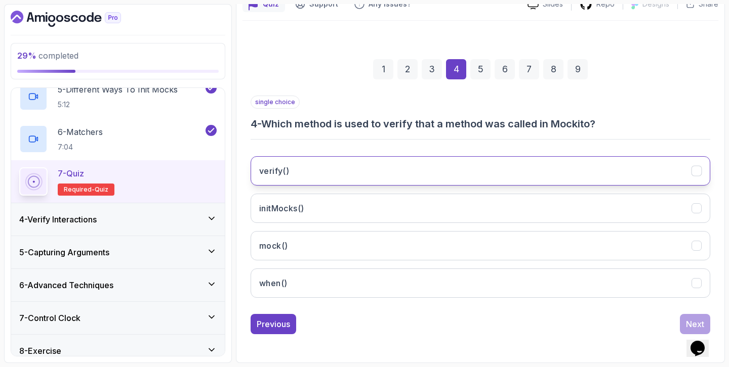
click at [673, 162] on button "verify()" at bounding box center [479, 170] width 459 height 29
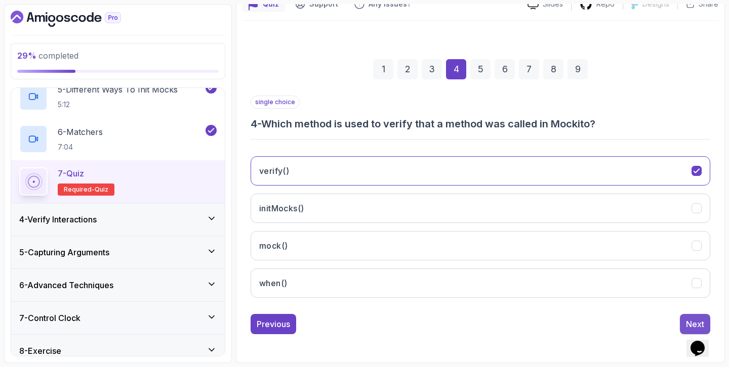
click at [690, 318] on div "Next" at bounding box center [695, 324] width 18 height 12
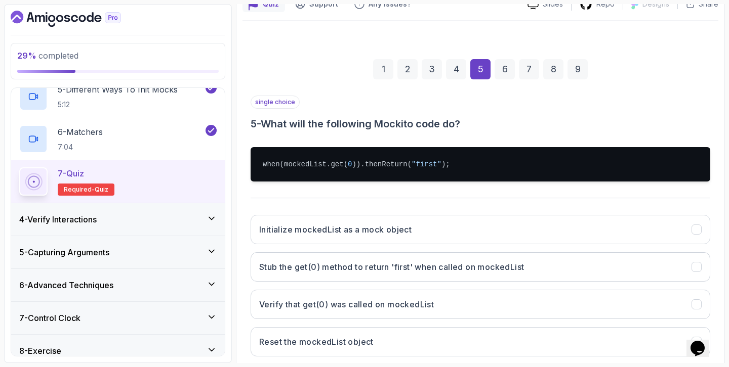
scroll to position [114, 0]
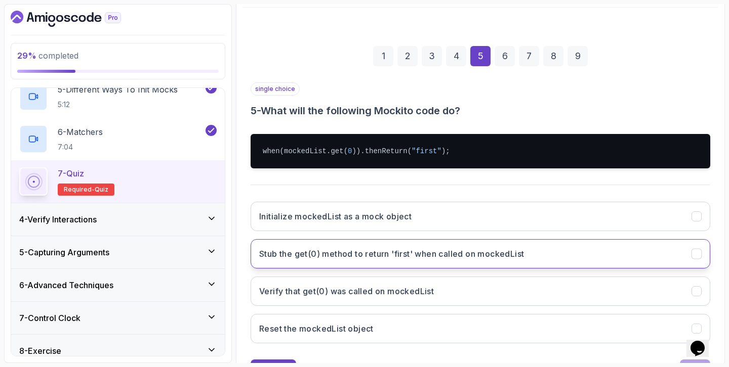
click at [506, 258] on h3 "Stub the get(0) method to return 'first' when called on mockedList" at bounding box center [391, 254] width 265 height 12
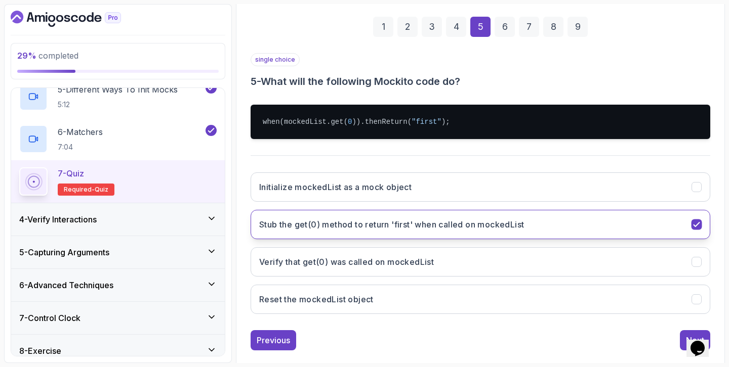
scroll to position [159, 0]
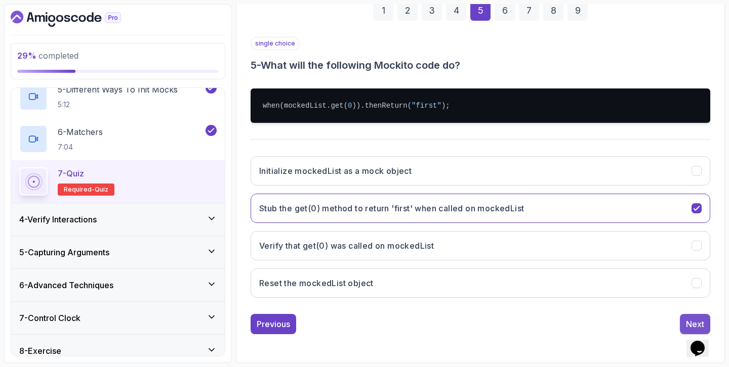
click at [683, 323] on button "Next" at bounding box center [694, 324] width 30 height 20
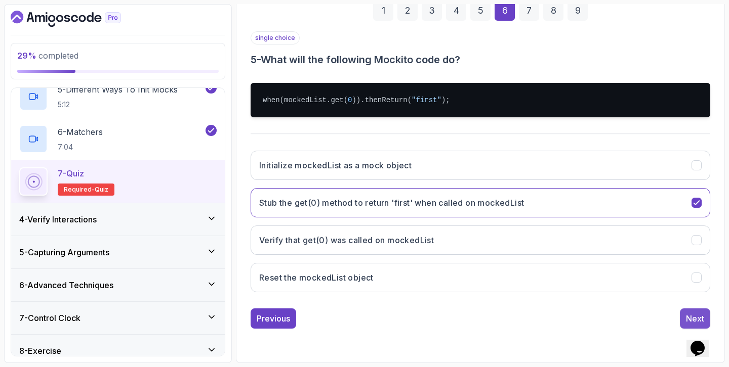
scroll to position [101, 0]
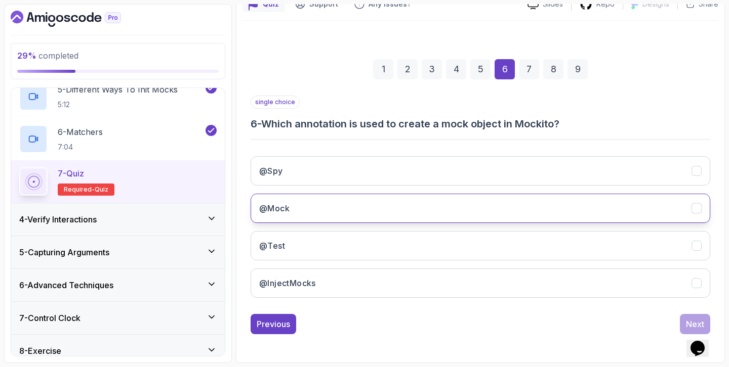
click at [643, 211] on button "@Mock" at bounding box center [479, 208] width 459 height 29
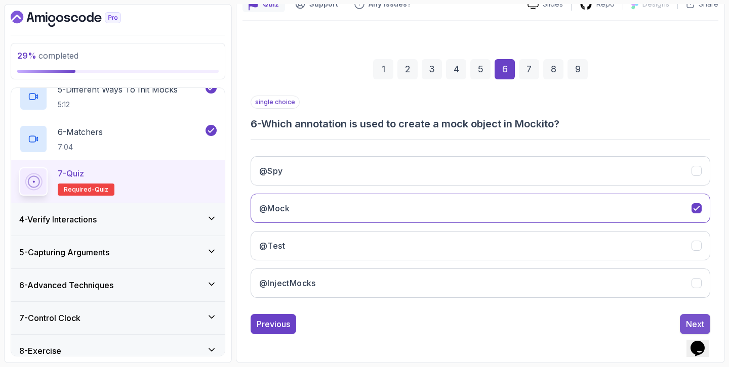
click at [694, 320] on div "Next" at bounding box center [695, 324] width 18 height 12
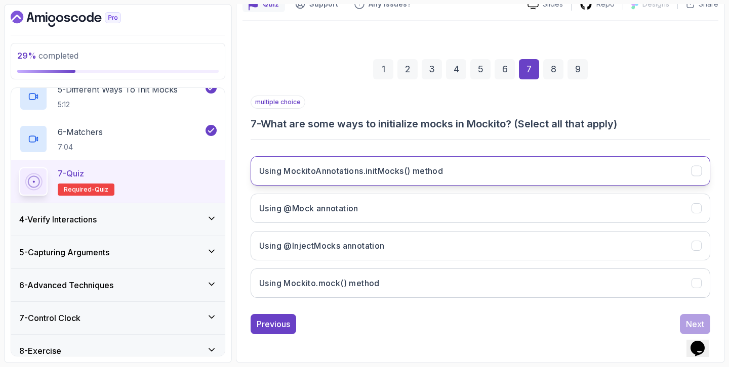
click at [634, 178] on button "Using MockitoAnnotations.initMocks() method" at bounding box center [479, 170] width 459 height 29
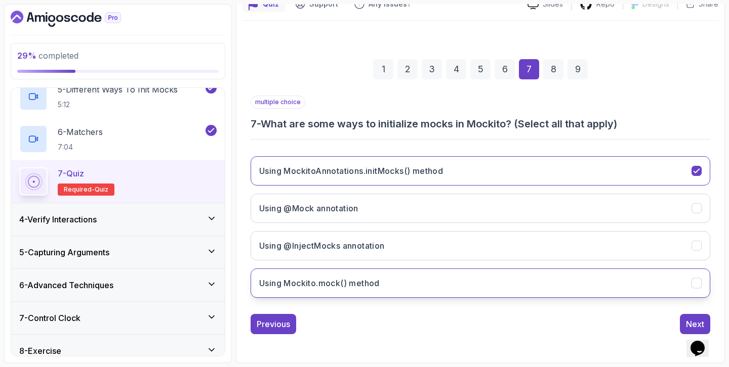
click at [570, 282] on button "Using Mockito.mock() method" at bounding box center [479, 283] width 459 height 29
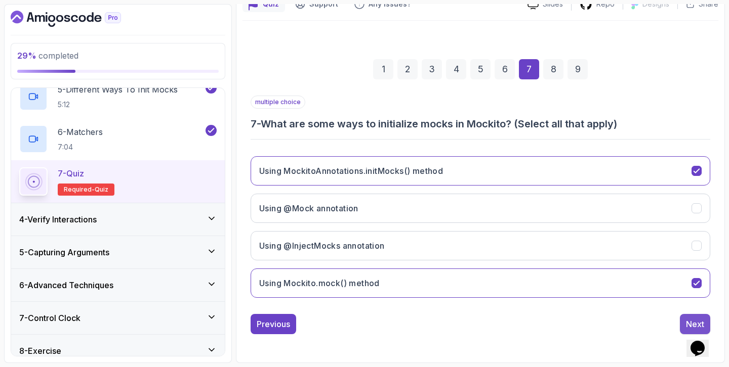
click at [684, 320] on button "Next" at bounding box center [694, 324] width 30 height 20
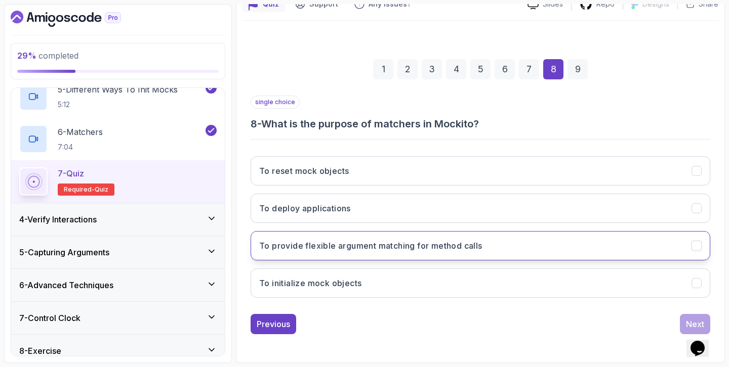
click at [635, 244] on button "To provide flexible argument matching for method calls" at bounding box center [479, 245] width 459 height 29
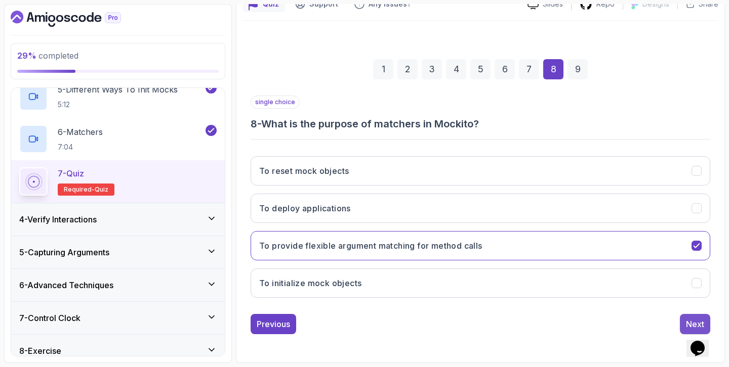
click at [687, 316] on button "Next" at bounding box center [694, 324] width 30 height 20
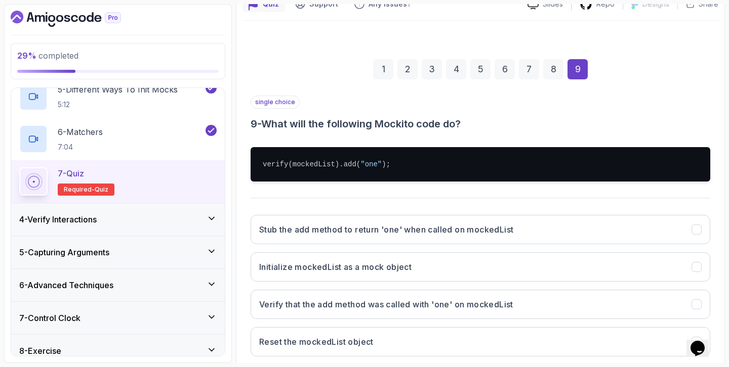
scroll to position [115, 0]
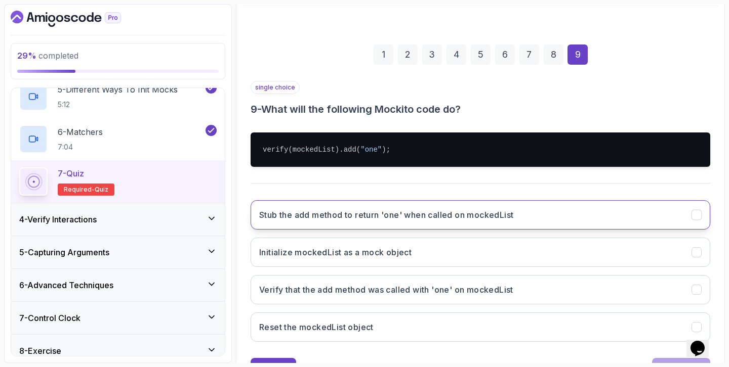
click at [602, 211] on button "Stub the add method to return 'one' when called on mockedList" at bounding box center [479, 214] width 459 height 29
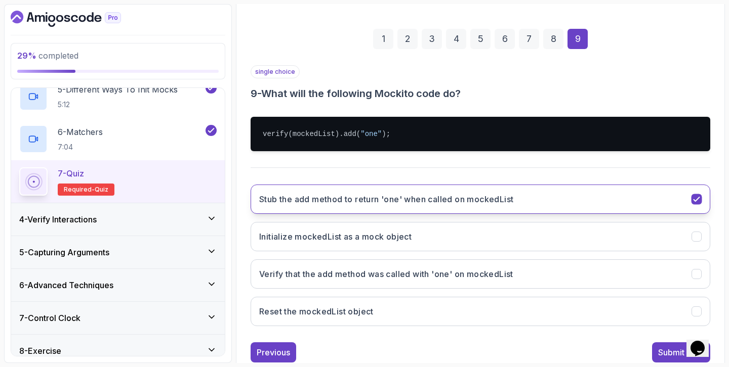
scroll to position [159, 0]
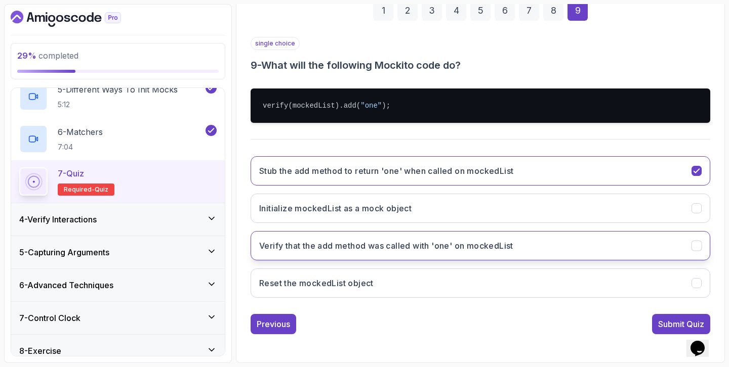
click at [581, 243] on button "Verify that the add method was called with 'one' on mockedList" at bounding box center [479, 245] width 459 height 29
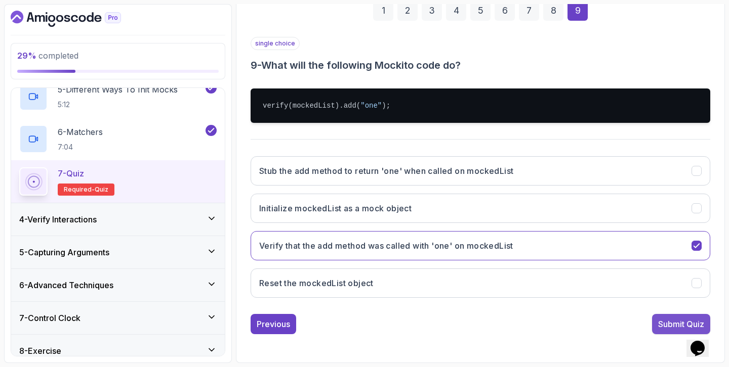
click at [674, 327] on div "Submit Quiz" at bounding box center [681, 324] width 46 height 12
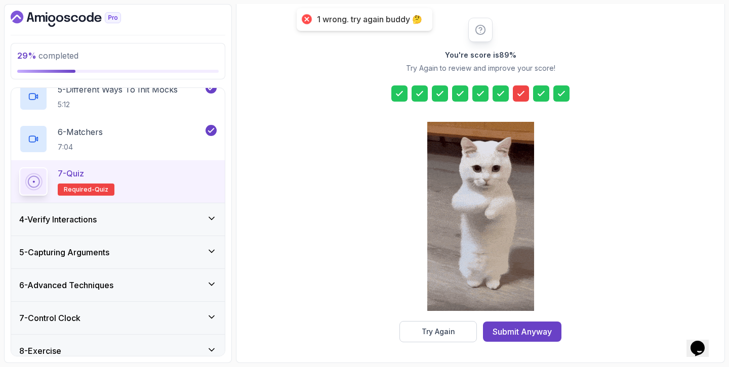
click at [525, 86] on div at bounding box center [521, 94] width 16 height 16
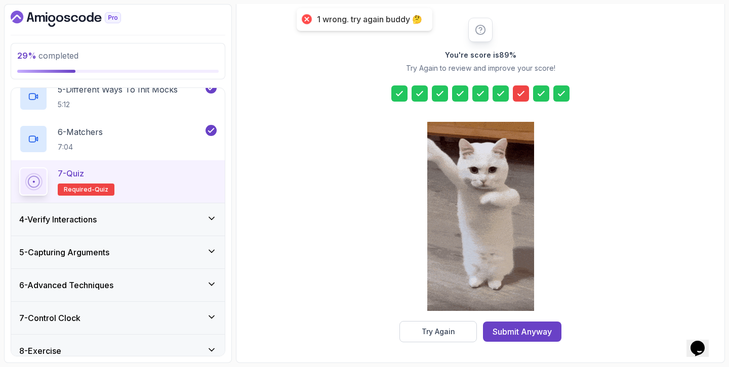
click at [522, 99] on div at bounding box center [521, 94] width 16 height 16
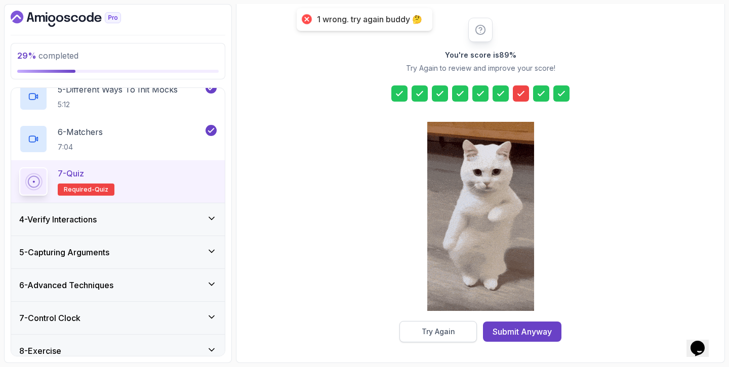
click at [444, 332] on div "Try Again" at bounding box center [437, 332] width 33 height 10
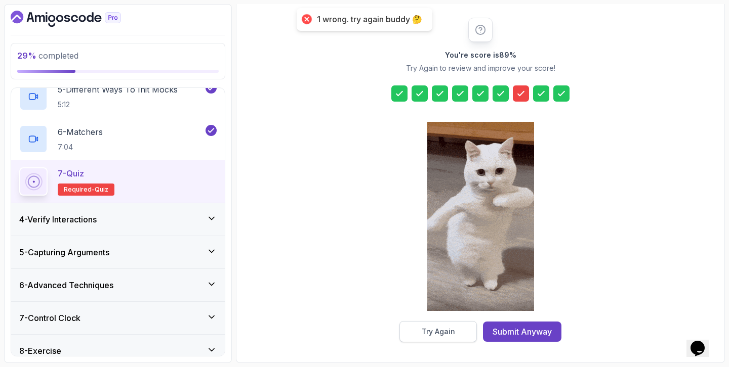
scroll to position [101, 0]
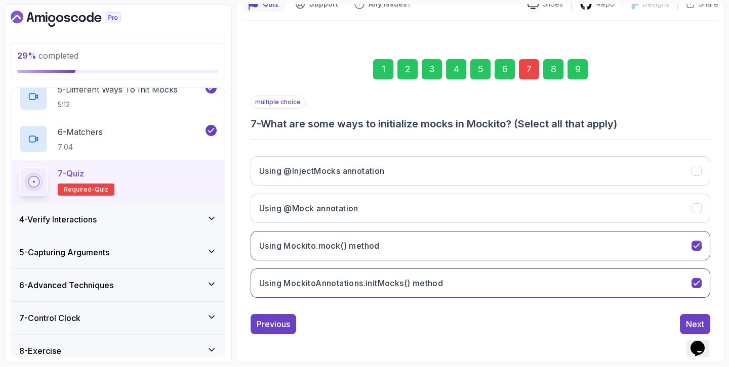
click at [531, 74] on div "7" at bounding box center [529, 69] width 20 height 20
click at [431, 286] on h3 "Using MockitoAnnotations.initMocks() method" at bounding box center [351, 283] width 184 height 12
click at [649, 253] on button "Using Mockito.mock() method" at bounding box center [479, 245] width 459 height 29
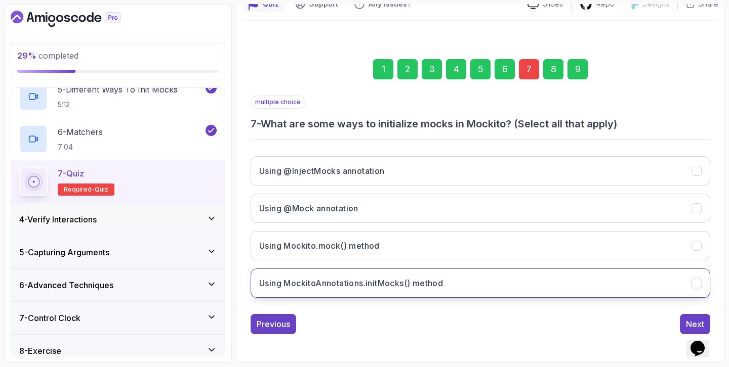
click at [587, 286] on button "Using MockitoAnnotations.initMocks() method" at bounding box center [479, 283] width 459 height 29
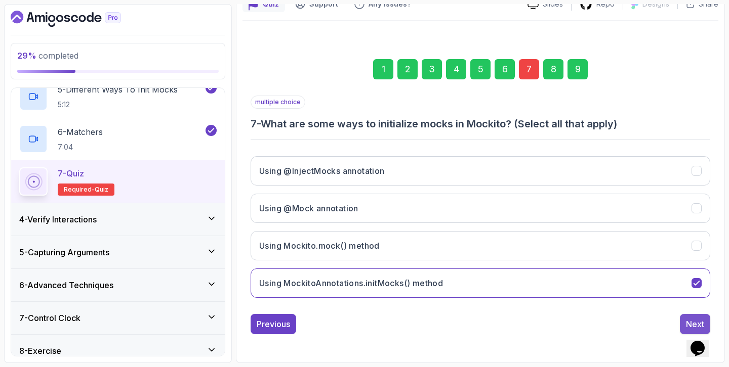
click at [685, 317] on button "Next" at bounding box center [694, 324] width 30 height 20
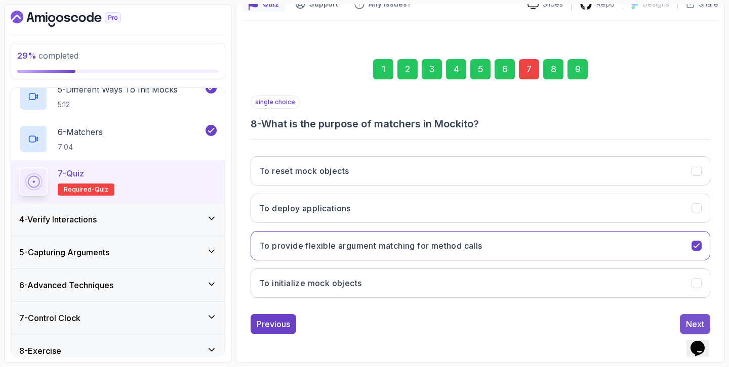
click at [690, 316] on button "Next" at bounding box center [694, 324] width 30 height 20
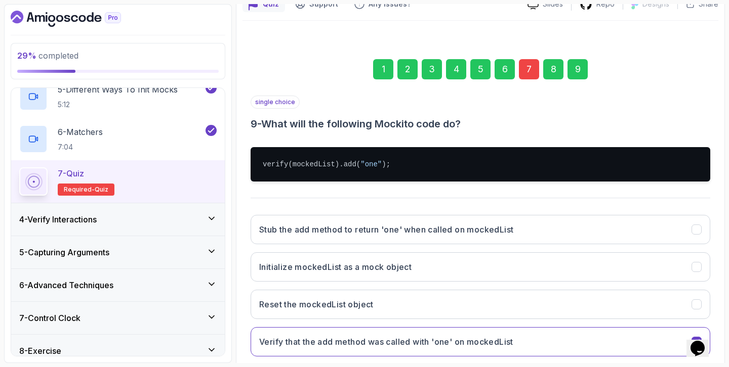
scroll to position [159, 0]
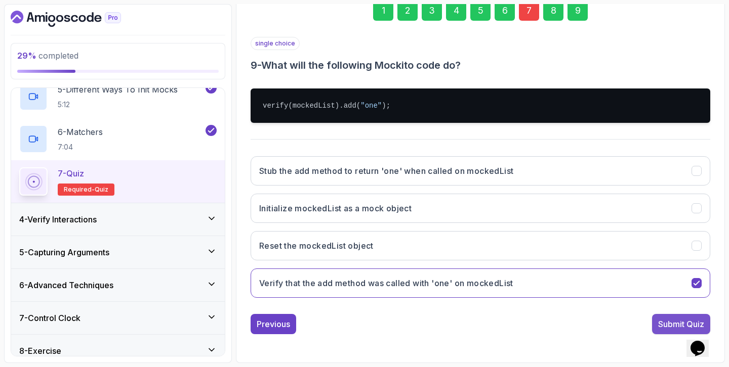
click at [676, 317] on button "Submit Quiz" at bounding box center [681, 324] width 58 height 20
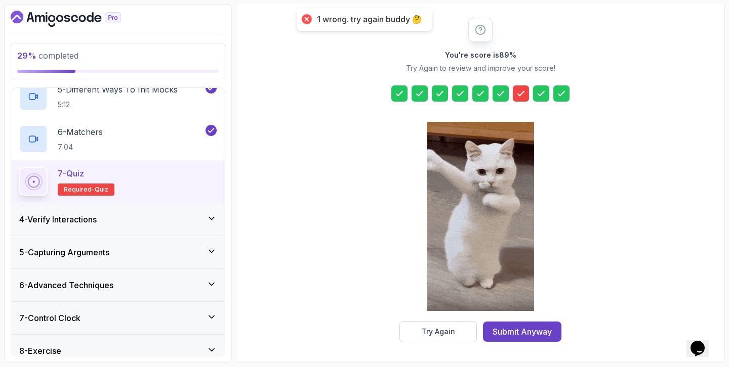
click at [522, 91] on icon at bounding box center [521, 94] width 10 height 10
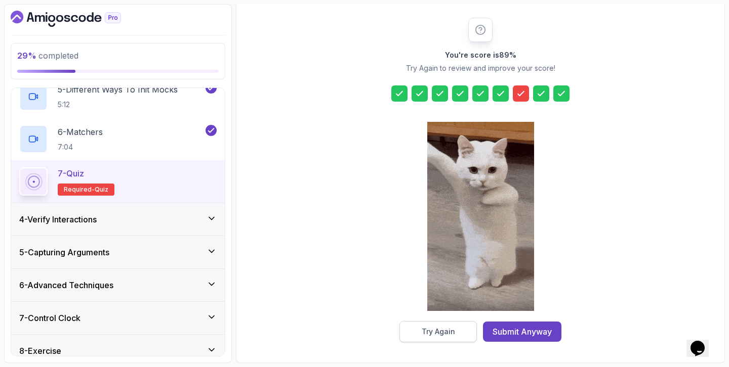
click at [421, 326] on button "Try Again" at bounding box center [437, 331] width 77 height 21
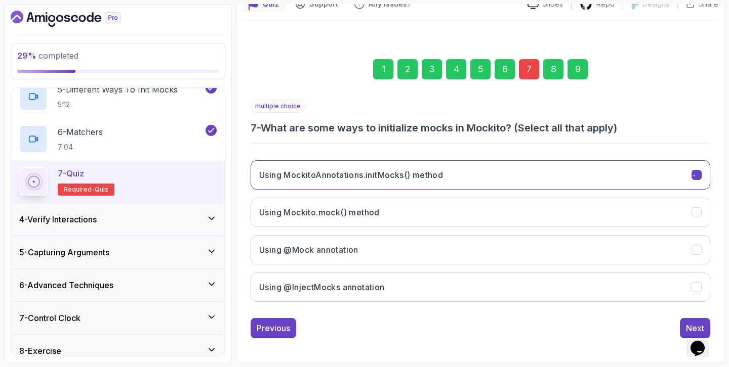
scroll to position [101, 0]
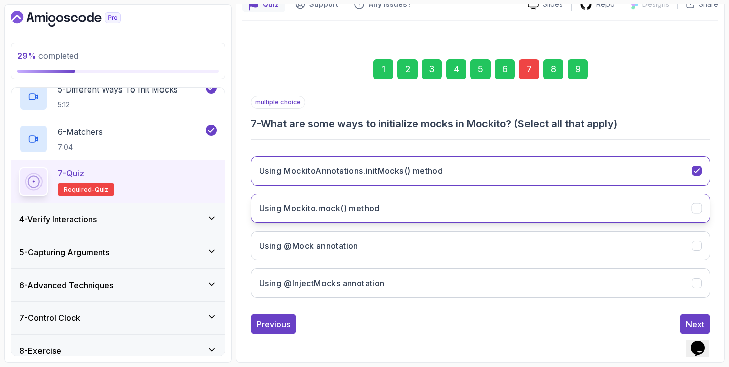
click at [331, 216] on button "Using Mockito.mock() method" at bounding box center [479, 208] width 459 height 29
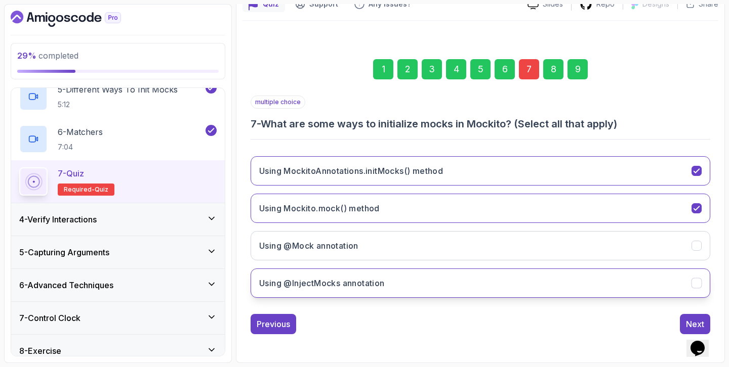
click at [312, 288] on h3 "Using @InjectMocks annotation" at bounding box center [321, 283] width 125 height 12
click at [583, 72] on div "9" at bounding box center [577, 69] width 20 height 20
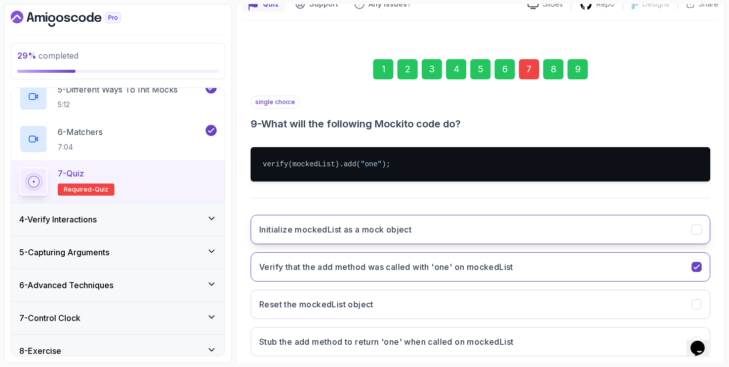
scroll to position [159, 0]
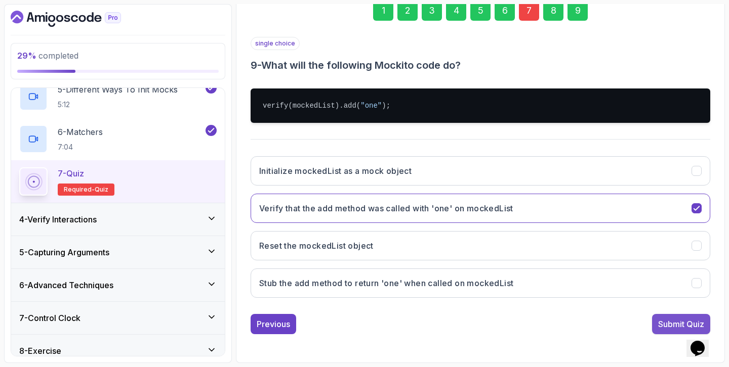
click at [673, 326] on div "Submit Quiz" at bounding box center [681, 324] width 46 height 12
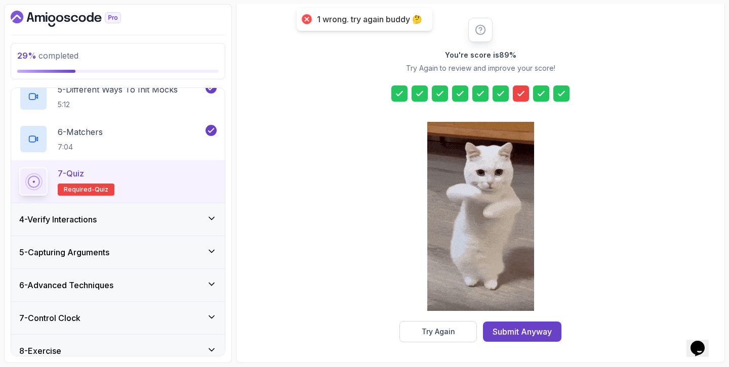
click at [521, 91] on icon at bounding box center [521, 94] width 10 height 10
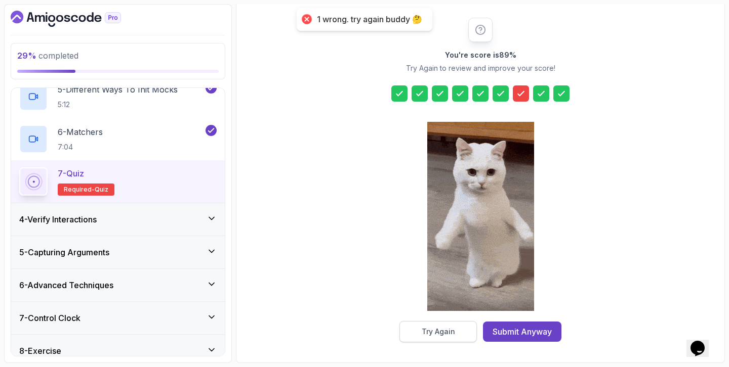
click at [447, 327] on div "Try Again" at bounding box center [437, 332] width 33 height 10
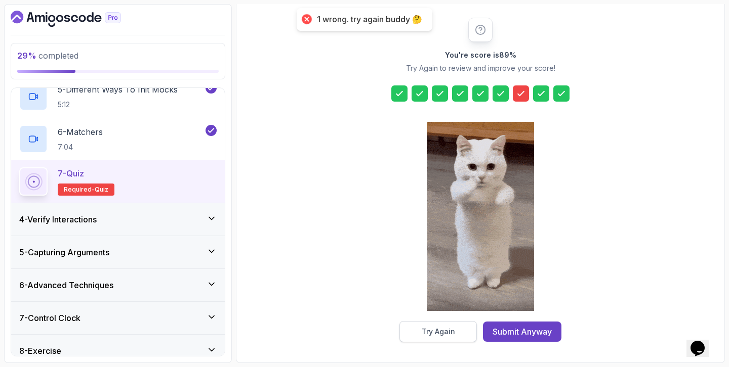
scroll to position [101, 0]
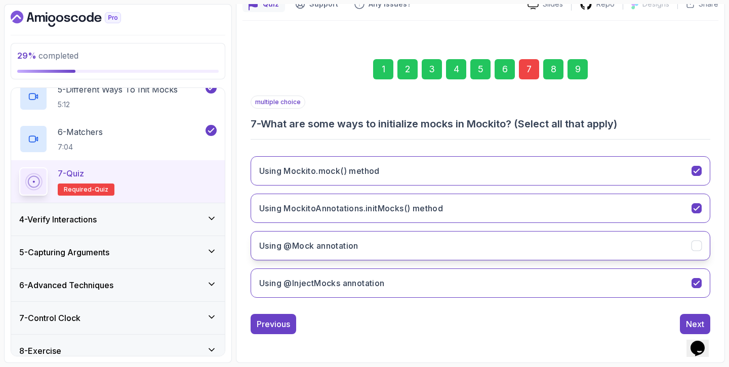
drag, startPoint x: 265, startPoint y: 165, endPoint x: 317, endPoint y: 236, distance: 88.3
click at [317, 236] on div "Using Mockito.mock() method Using MockitoAnnotations.initMocks() method Using @…" at bounding box center [479, 227] width 459 height 158
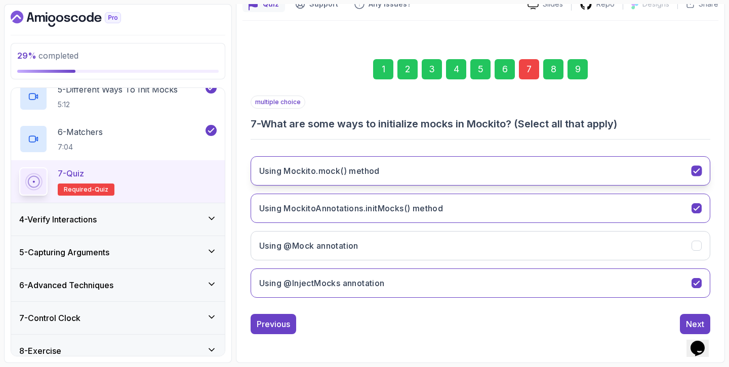
click at [311, 175] on h3 "Using Mockito.mock() method" at bounding box center [319, 171] width 120 height 12
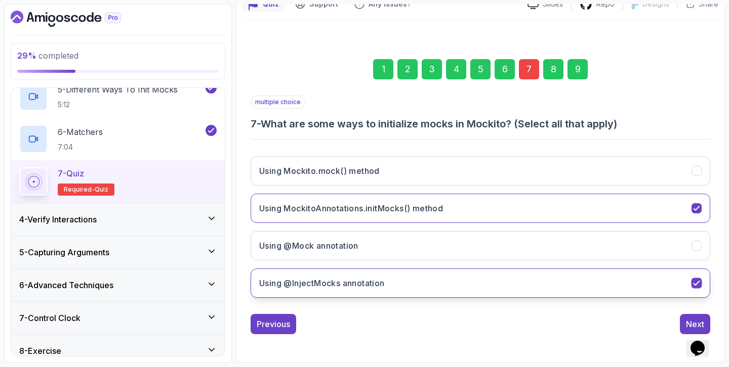
click at [296, 289] on button "Using @InjectMocks annotation" at bounding box center [479, 283] width 459 height 29
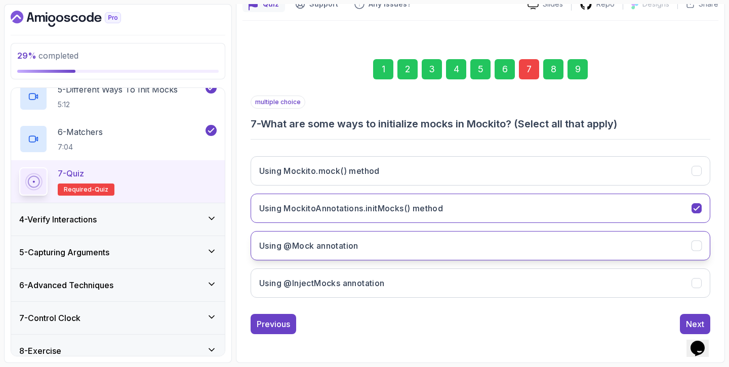
click at [318, 249] on h3 "Using @Mock annotation" at bounding box center [308, 246] width 99 height 12
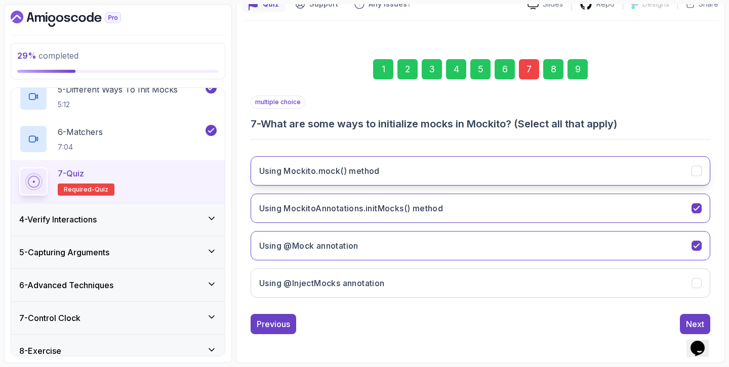
click at [365, 180] on button "Using Mockito.mock() method" at bounding box center [479, 170] width 459 height 29
click at [576, 71] on div "9" at bounding box center [577, 69] width 20 height 20
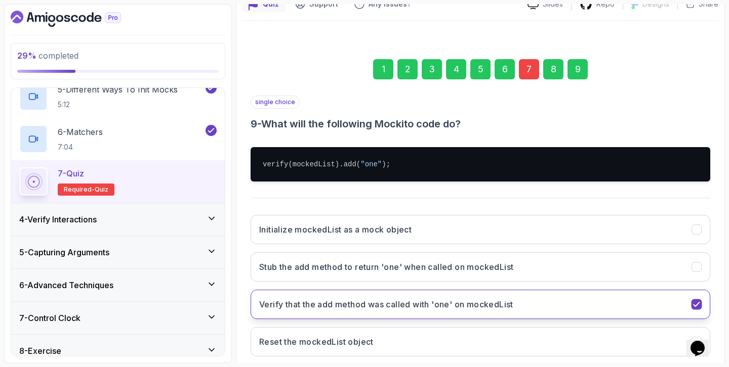
scroll to position [159, 0]
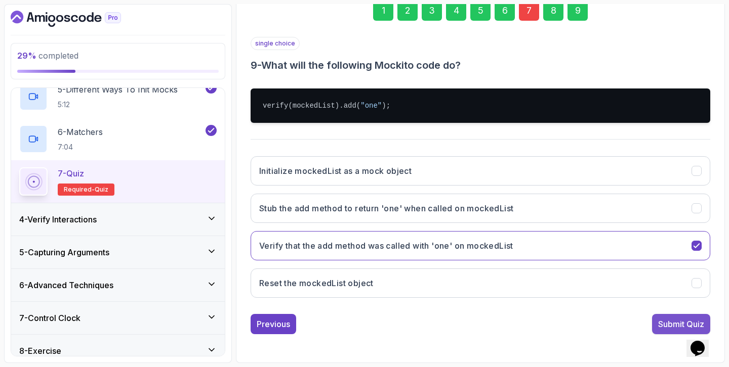
click at [680, 325] on div "Submit Quiz" at bounding box center [681, 324] width 46 height 12
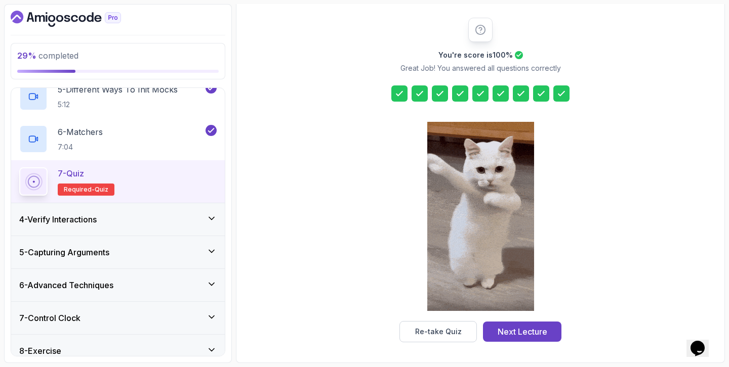
click at [524, 101] on div at bounding box center [521, 94] width 16 height 16
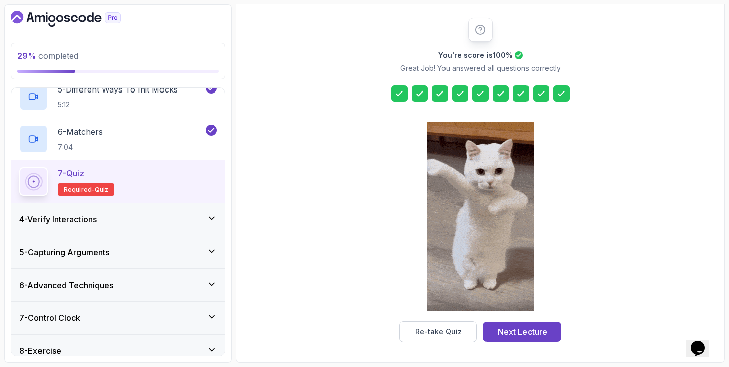
click at [524, 96] on icon at bounding box center [521, 94] width 10 height 10
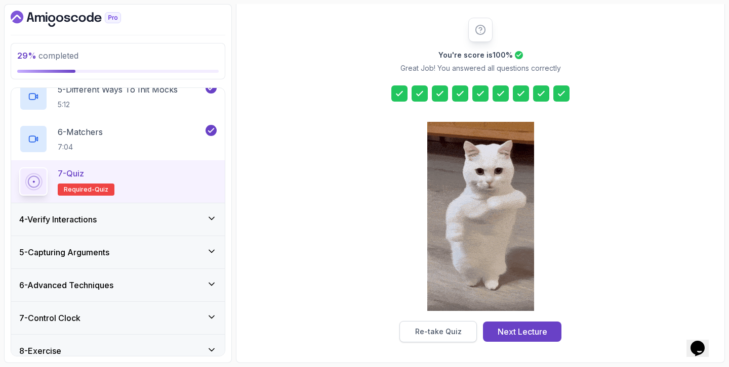
click at [440, 327] on div "Re-take Quiz" at bounding box center [438, 332] width 47 height 10
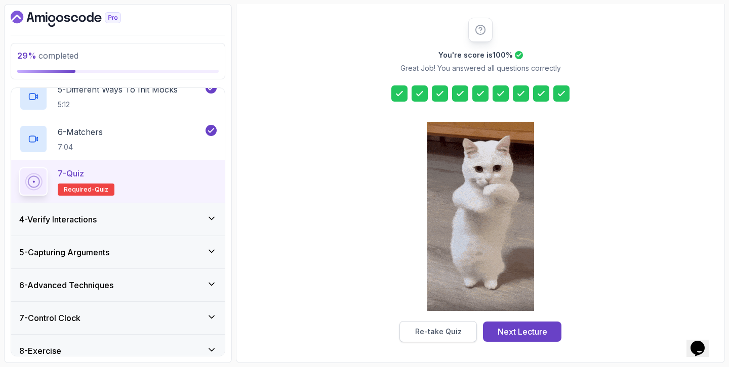
scroll to position [101, 0]
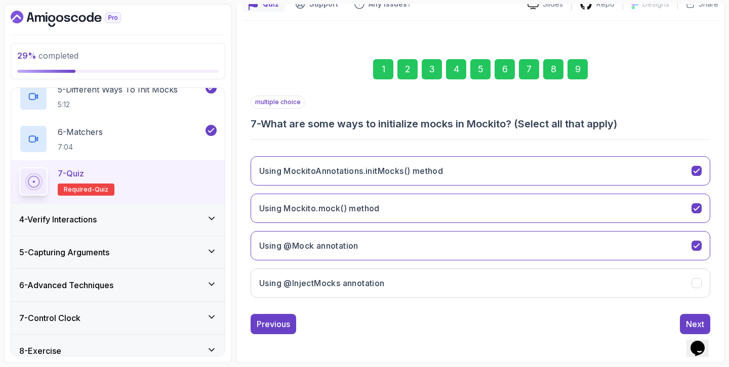
click at [527, 79] on div "7" at bounding box center [529, 69] width 20 height 20
click at [528, 67] on div "7" at bounding box center [529, 69] width 20 height 20
click at [584, 69] on div "9" at bounding box center [577, 69] width 20 height 20
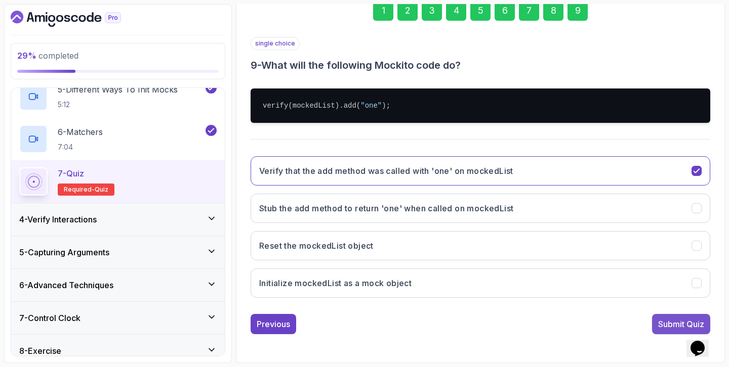
click at [664, 323] on div "Submit Quiz" at bounding box center [681, 324] width 46 height 12
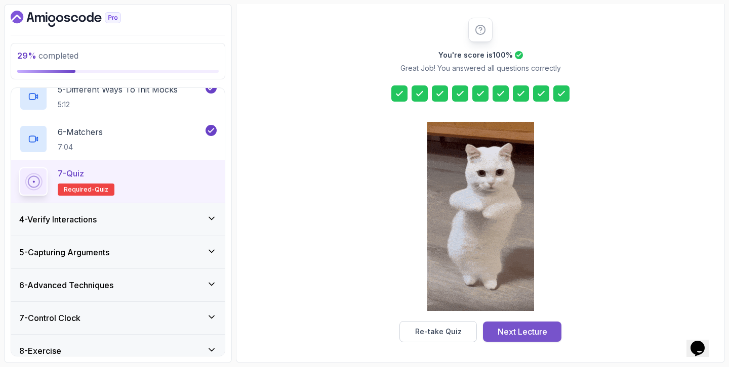
click at [542, 330] on div "Next Lecture" at bounding box center [522, 332] width 50 height 12
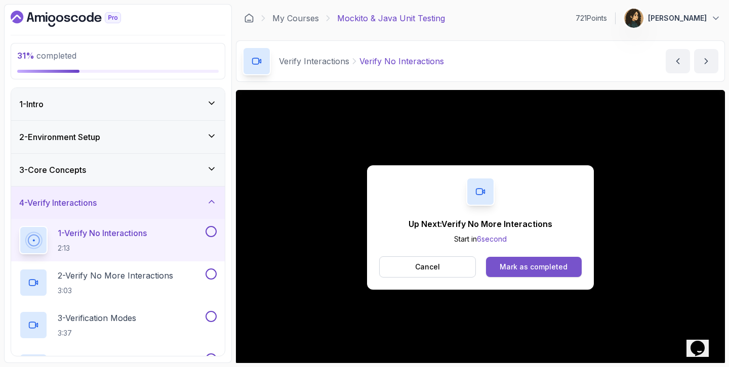
click at [555, 267] on div "Mark as completed" at bounding box center [533, 267] width 68 height 10
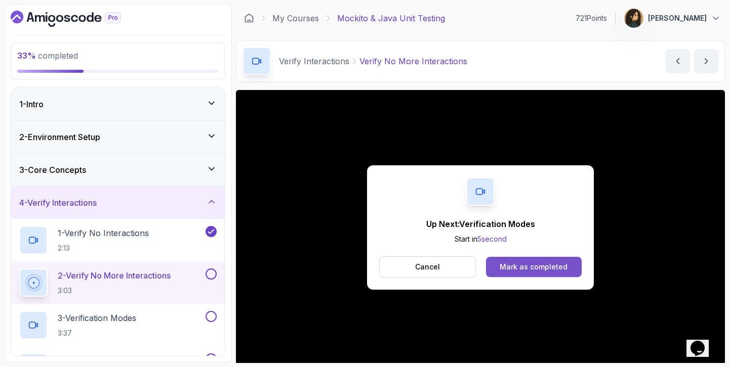
click at [541, 271] on div "Mark as completed" at bounding box center [533, 267] width 68 height 10
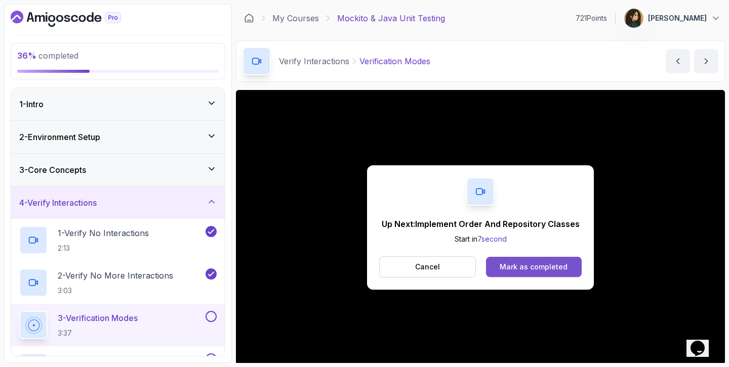
click at [542, 264] on div "Mark as completed" at bounding box center [533, 267] width 68 height 10
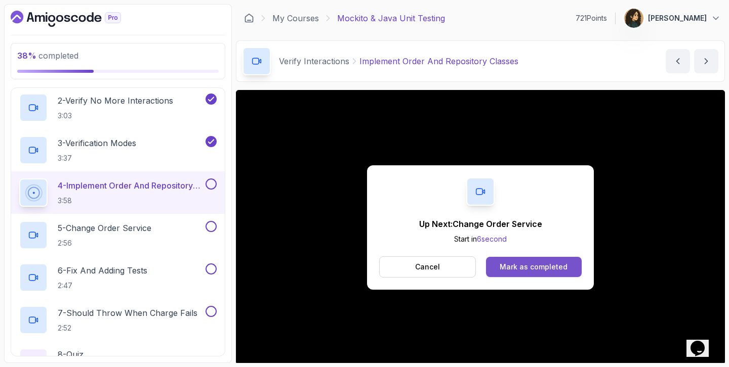
click at [550, 268] on div "Mark as completed" at bounding box center [533, 267] width 68 height 10
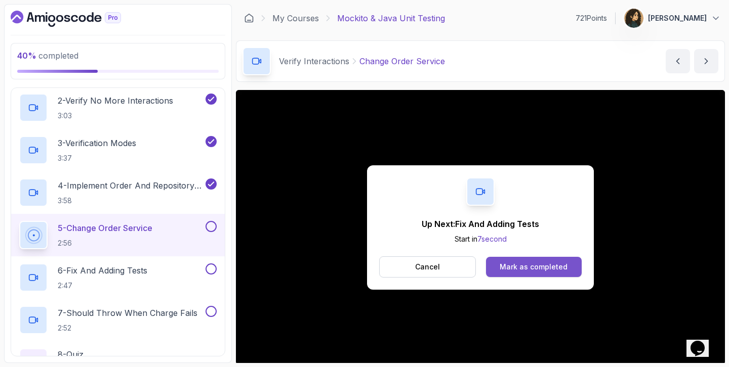
click at [549, 266] on div "Mark as completed" at bounding box center [533, 267] width 68 height 10
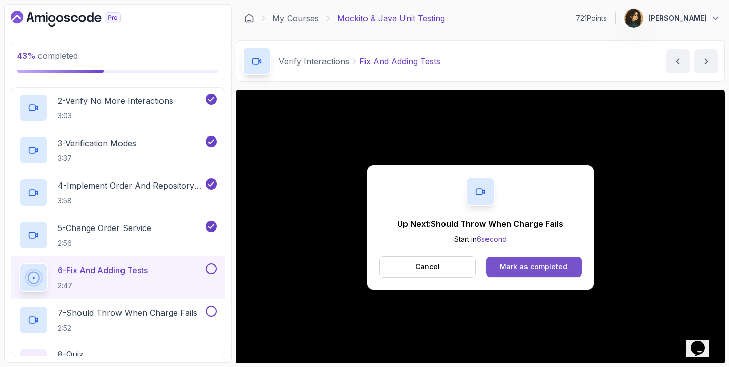
click at [542, 260] on button "Mark as completed" at bounding box center [534, 267] width 96 height 20
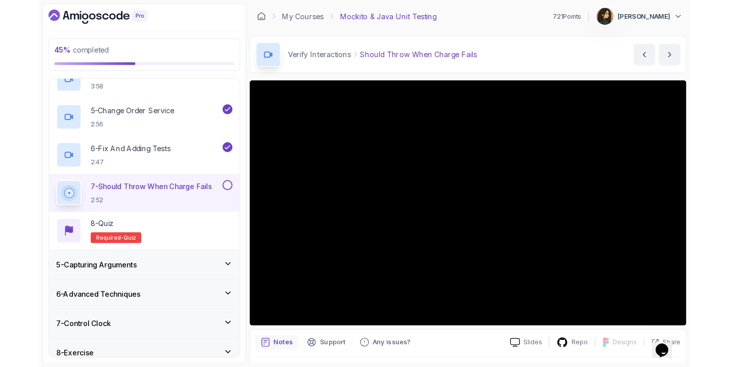
scroll to position [367, 0]
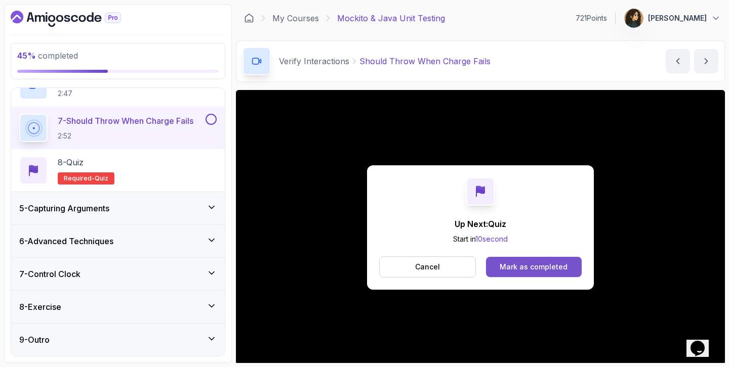
click at [562, 267] on div "Mark as completed" at bounding box center [533, 267] width 68 height 10
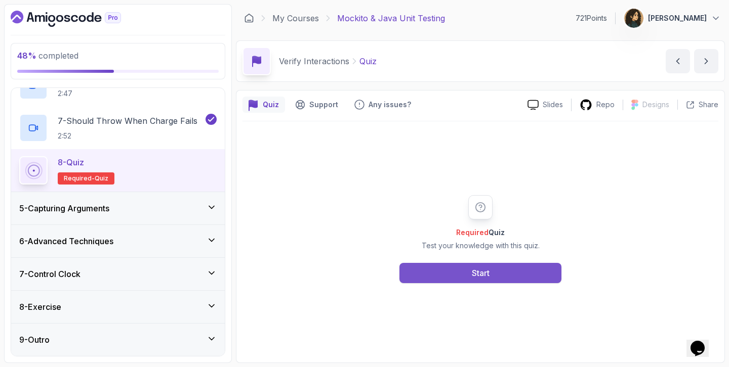
click at [527, 274] on button "Start" at bounding box center [480, 273] width 162 height 20
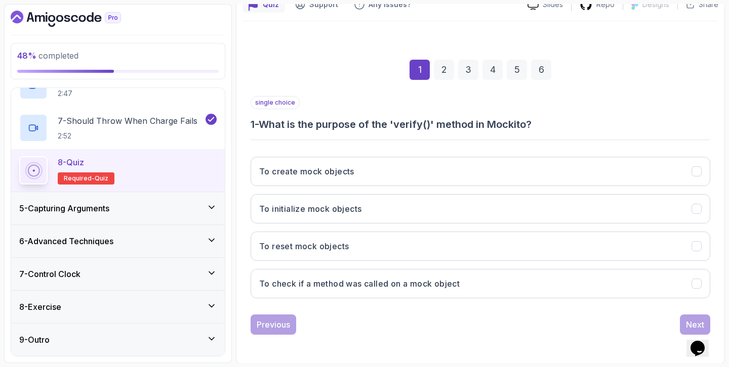
scroll to position [101, 0]
click at [524, 277] on button "To check if a method was called on a mock object" at bounding box center [479, 283] width 459 height 29
click at [685, 323] on button "Next" at bounding box center [694, 324] width 30 height 20
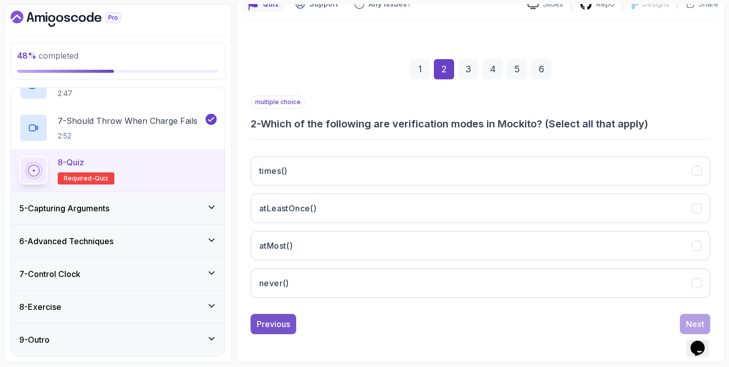
click at [281, 326] on div "Previous" at bounding box center [273, 324] width 33 height 12
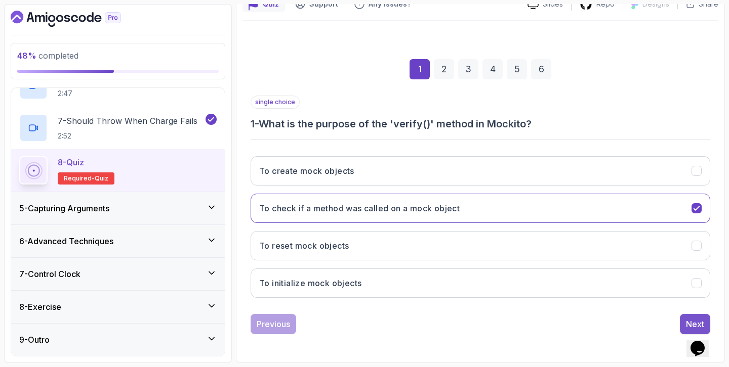
click at [689, 322] on div "Next" at bounding box center [695, 324] width 18 height 12
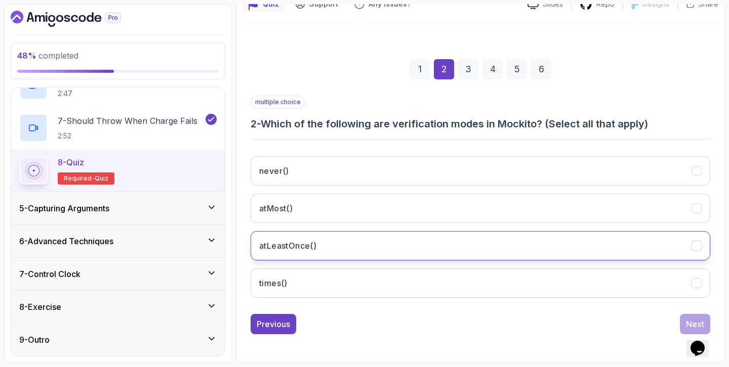
click at [346, 245] on button "atLeastOnce()" at bounding box center [479, 245] width 459 height 29
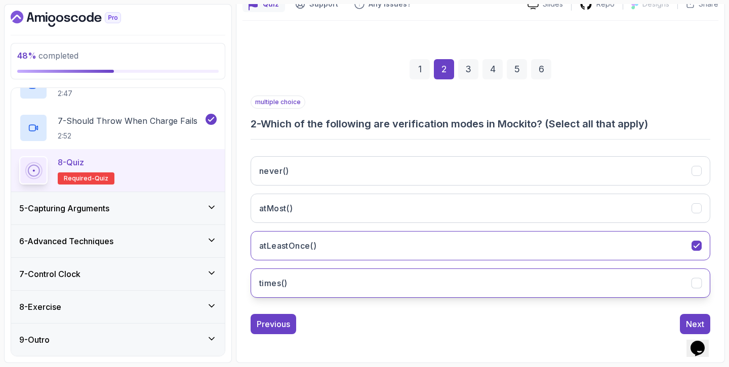
click at [310, 297] on button "times()" at bounding box center [479, 283] width 459 height 29
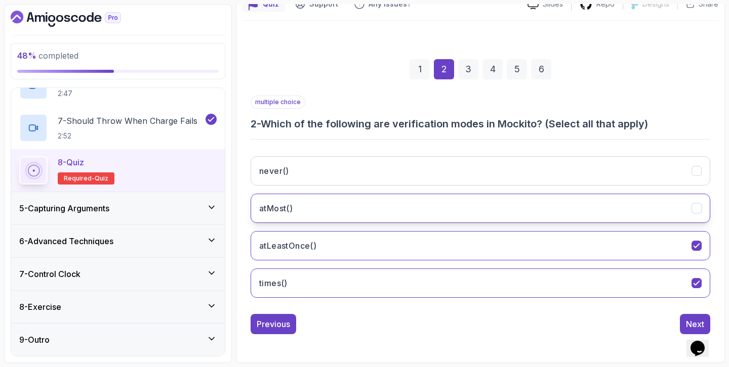
click at [536, 214] on button "atMost()" at bounding box center [479, 208] width 459 height 29
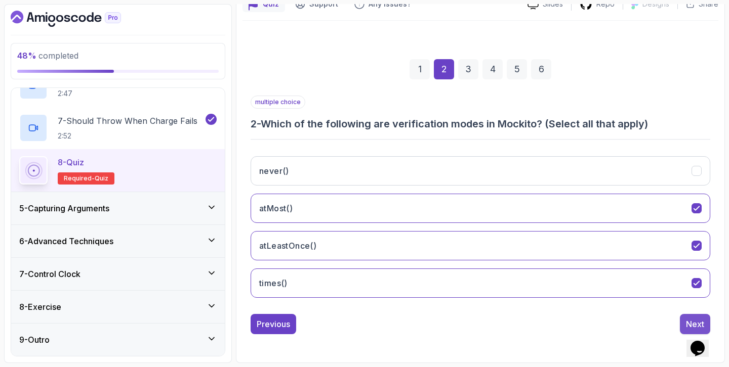
click at [682, 321] on button "Next" at bounding box center [694, 324] width 30 height 20
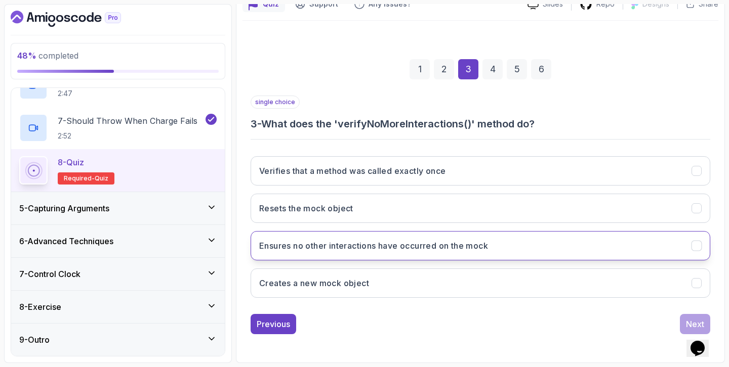
click at [619, 247] on button "Ensures no other interactions have occurred on the mock" at bounding box center [479, 245] width 459 height 29
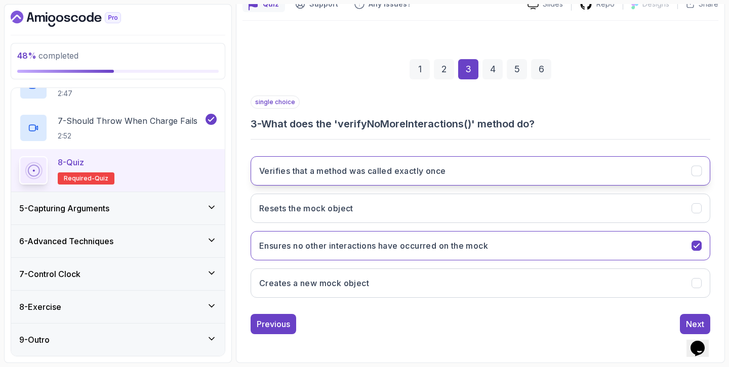
click at [607, 168] on button "Verifies that a method was called exactly once" at bounding box center [479, 170] width 459 height 29
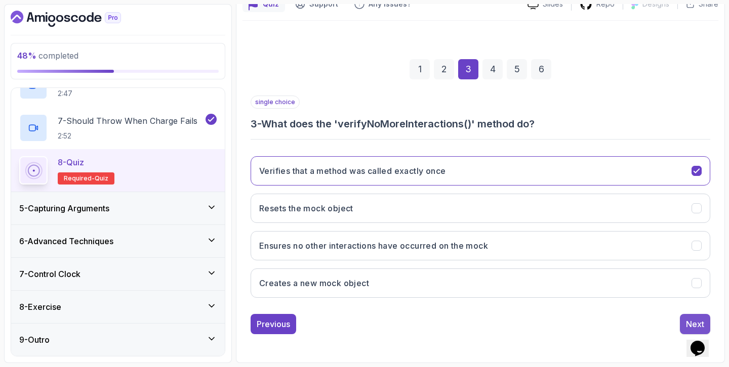
click at [685, 323] on button "Next" at bounding box center [694, 324] width 30 height 20
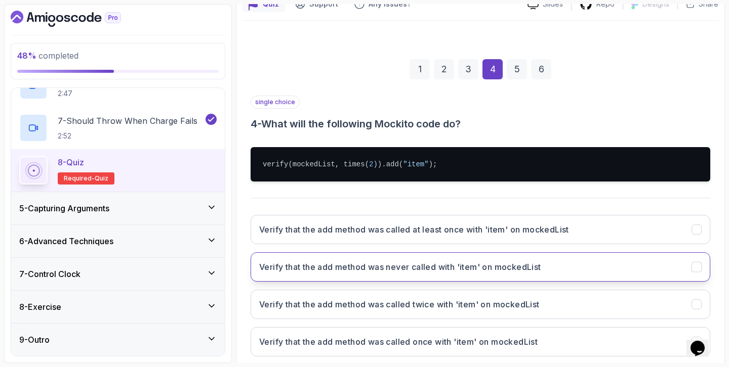
scroll to position [115, 0]
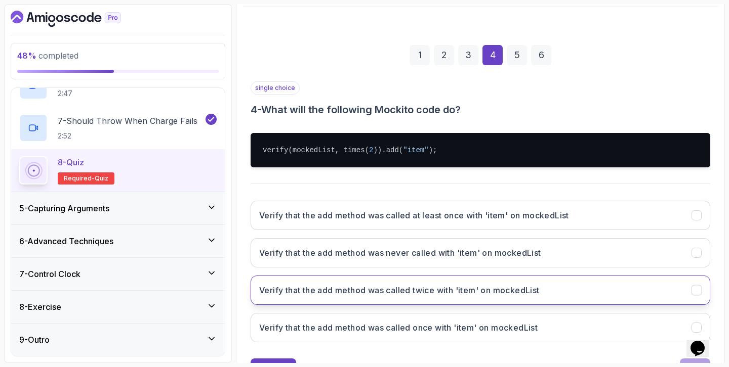
click at [563, 294] on button "Verify that the add method was called twice with 'item' on mockedList" at bounding box center [479, 290] width 459 height 29
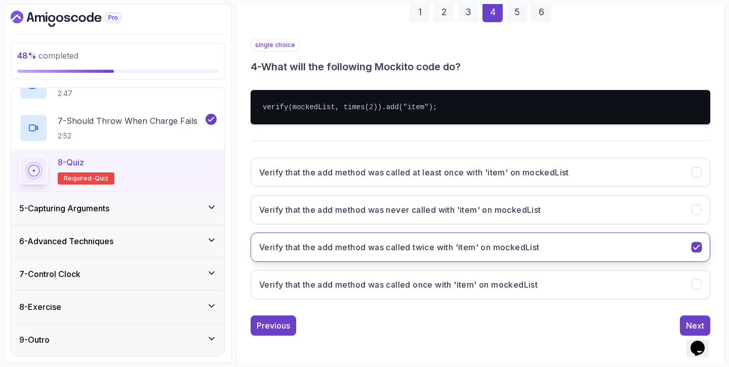
scroll to position [159, 0]
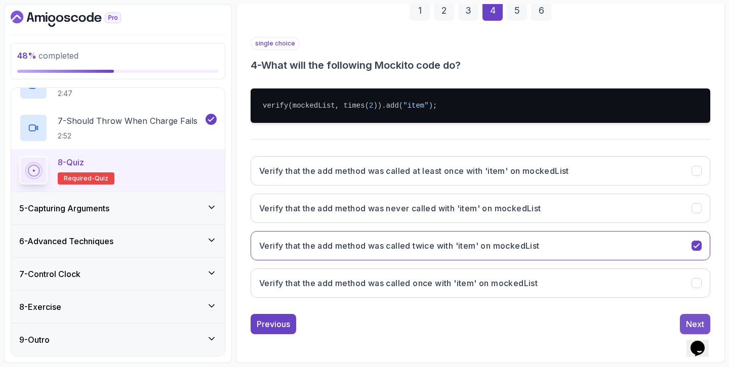
click at [694, 321] on div "Next" at bounding box center [695, 324] width 18 height 12
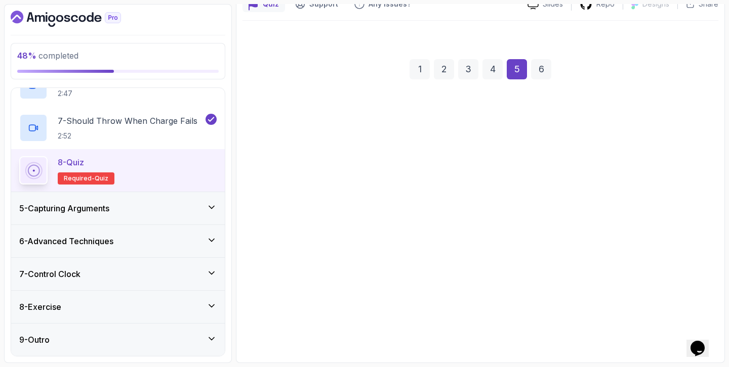
scroll to position [101, 0]
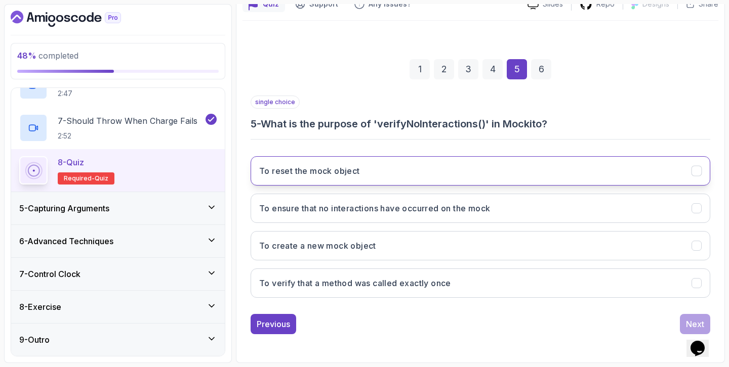
click at [612, 165] on button "To reset the mock object" at bounding box center [479, 170] width 459 height 29
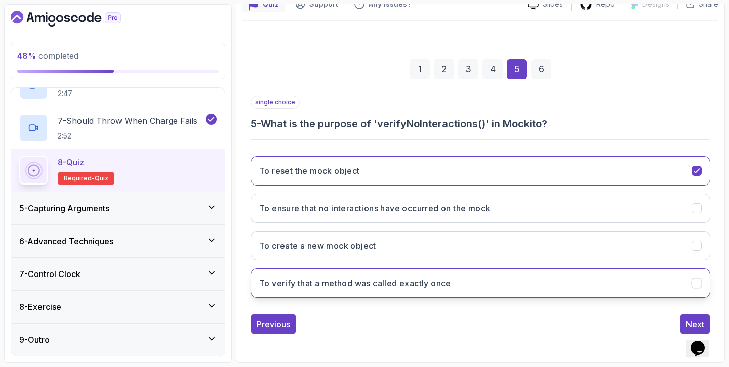
click at [577, 270] on button "To verify that a method was called exactly once" at bounding box center [479, 283] width 459 height 29
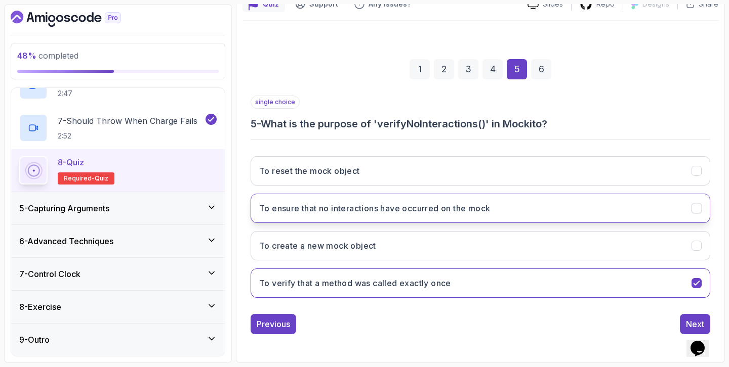
click at [593, 198] on button "To ensure that no interactions have occurred on the mock" at bounding box center [479, 208] width 459 height 29
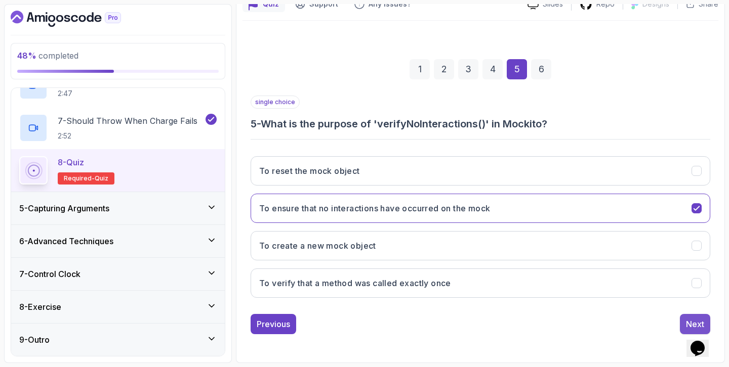
click at [692, 321] on div "Next" at bounding box center [695, 324] width 18 height 12
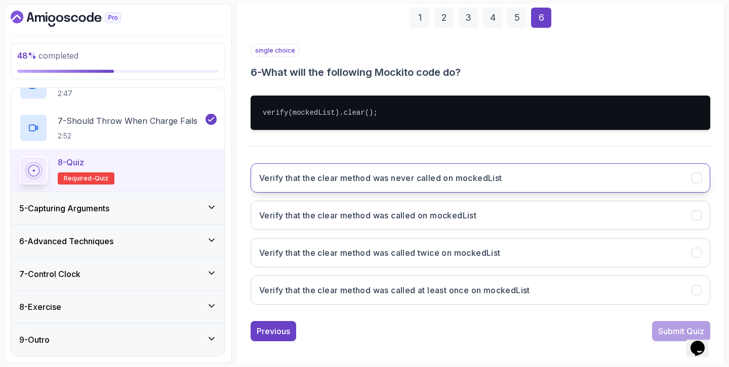
scroll to position [159, 0]
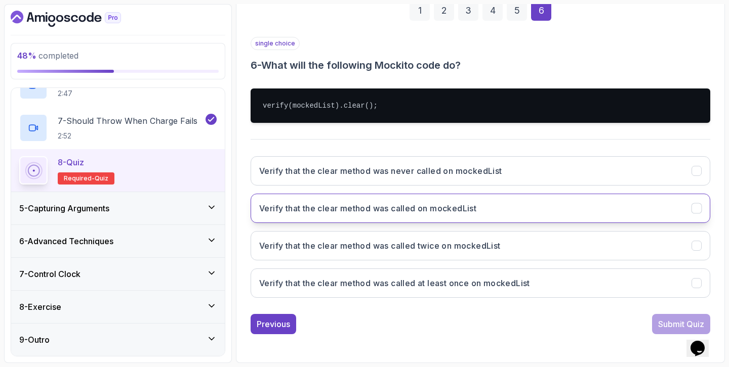
click at [589, 222] on button "Verify that the clear method was called on mockedList" at bounding box center [479, 208] width 459 height 29
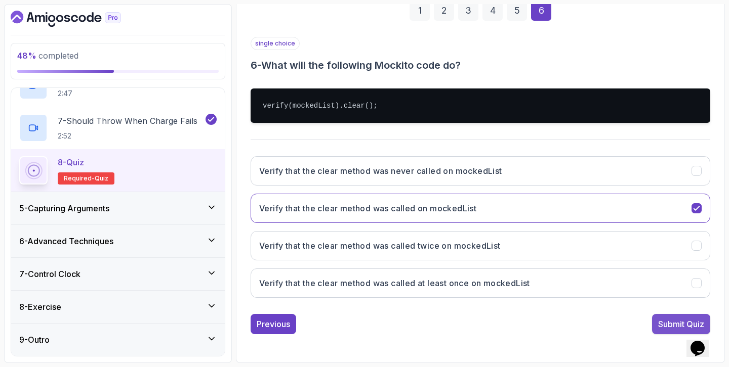
click at [662, 319] on div "Submit Quiz" at bounding box center [681, 324] width 46 height 12
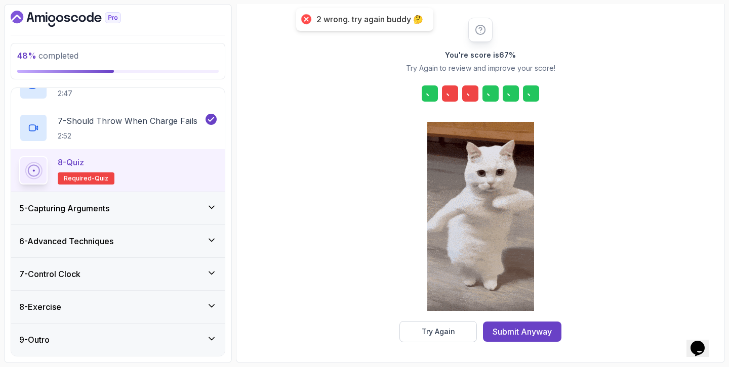
scroll to position [118, 0]
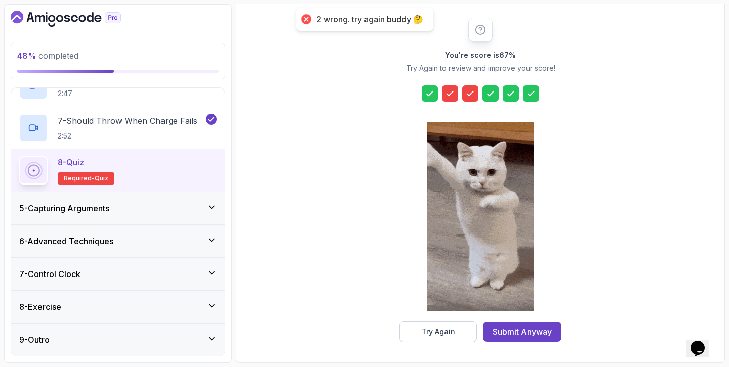
click at [449, 95] on icon at bounding box center [450, 94] width 6 height 4
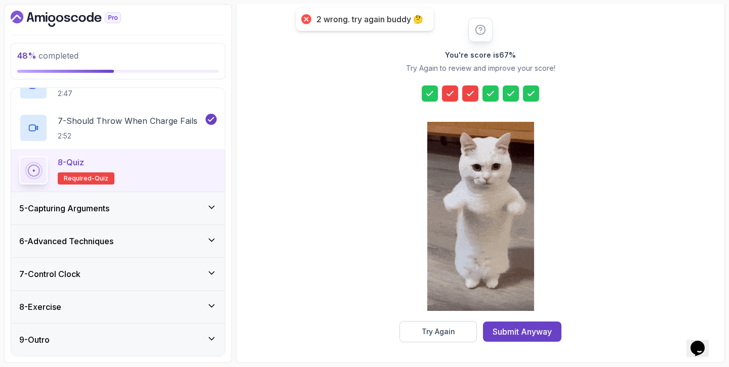
click at [454, 343] on div "You're score is 67 % Try Again to review and improve your score! Try Again Subm…" at bounding box center [480, 180] width 476 height 353
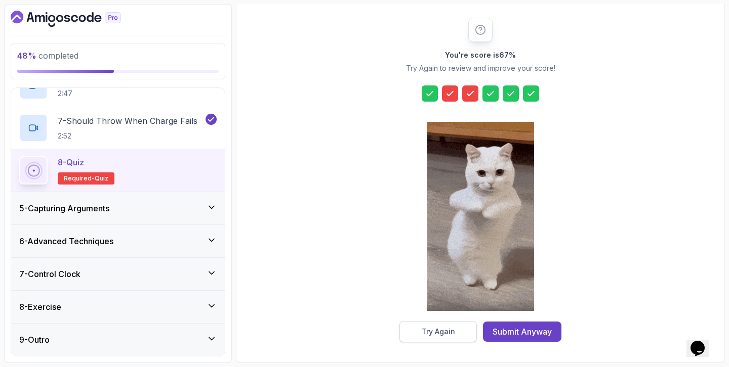
click at [451, 333] on div "Try Again" at bounding box center [437, 332] width 33 height 10
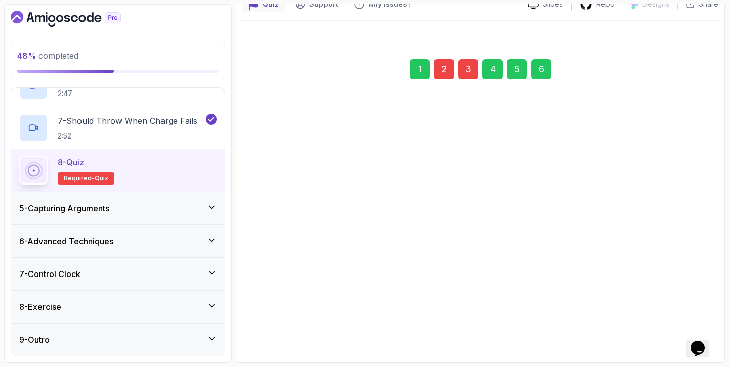
scroll to position [101, 0]
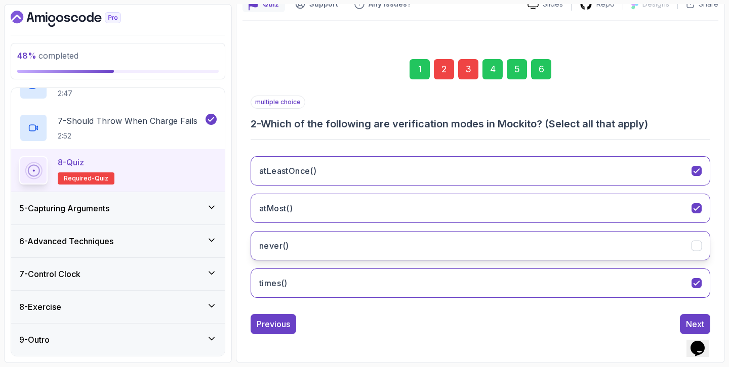
click at [442, 248] on button "never()" at bounding box center [479, 245] width 459 height 29
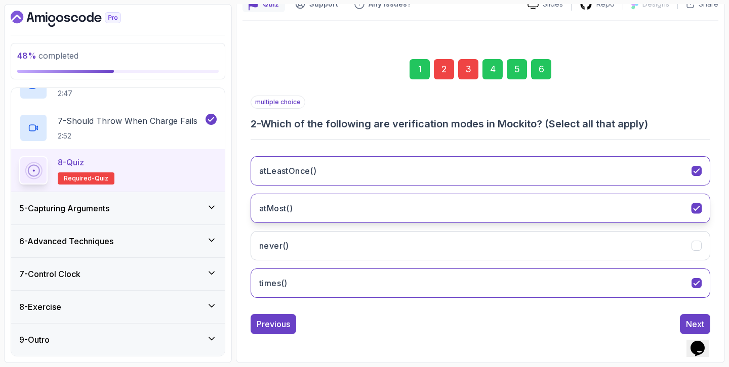
click at [449, 214] on button "atMost()" at bounding box center [479, 208] width 459 height 29
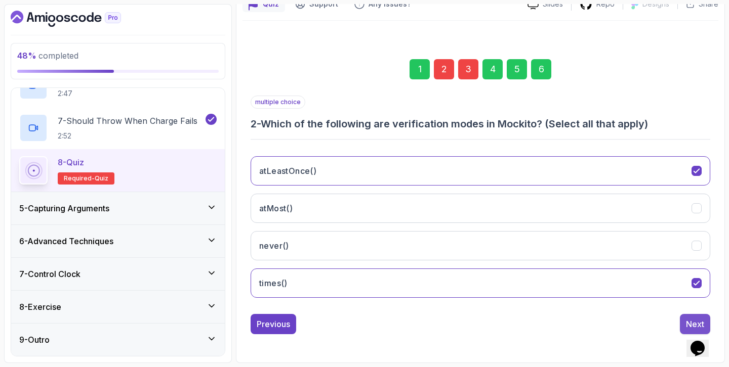
click at [681, 322] on button "Next" at bounding box center [694, 324] width 30 height 20
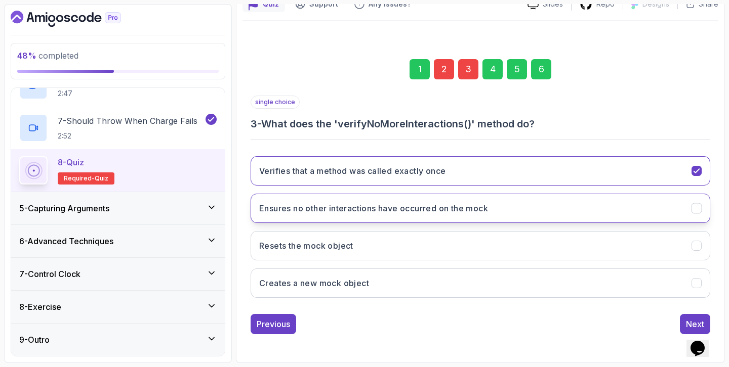
click at [531, 208] on button "Ensures no other interactions have occurred on the mock" at bounding box center [479, 208] width 459 height 29
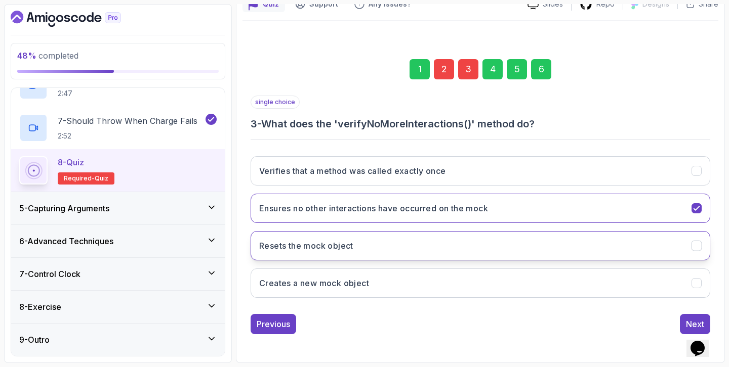
click at [545, 258] on button "Resets the mock object" at bounding box center [479, 245] width 459 height 29
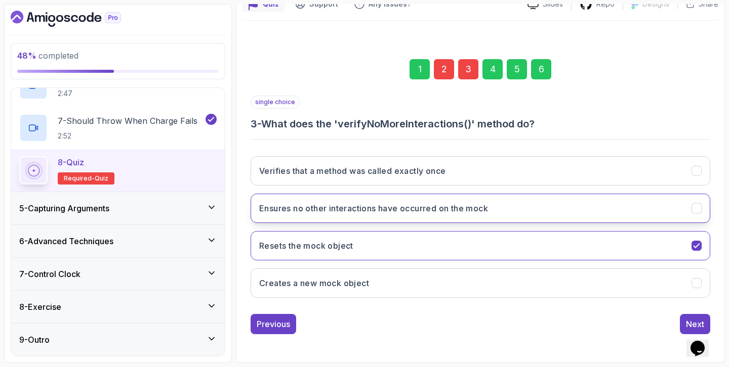
click at [539, 199] on button "Ensures no other interactions have occurred on the mock" at bounding box center [479, 208] width 459 height 29
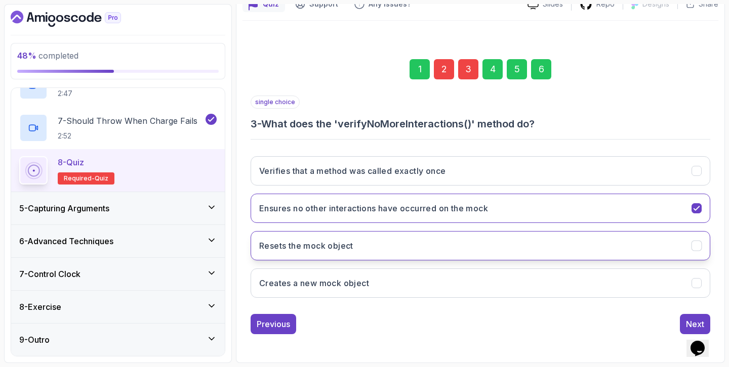
click at [551, 248] on button "Resets the mock object" at bounding box center [479, 245] width 459 height 29
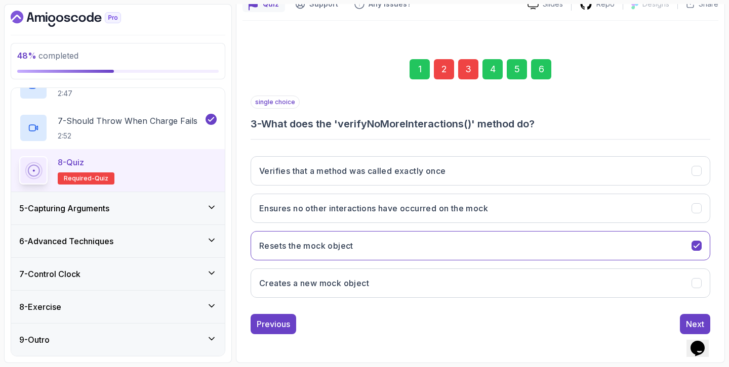
click at [546, 76] on div "6" at bounding box center [541, 69] width 20 height 20
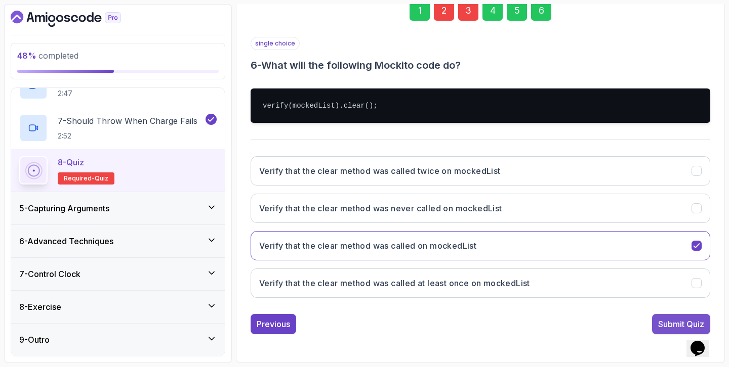
click at [665, 329] on div "Submit Quiz" at bounding box center [681, 324] width 46 height 12
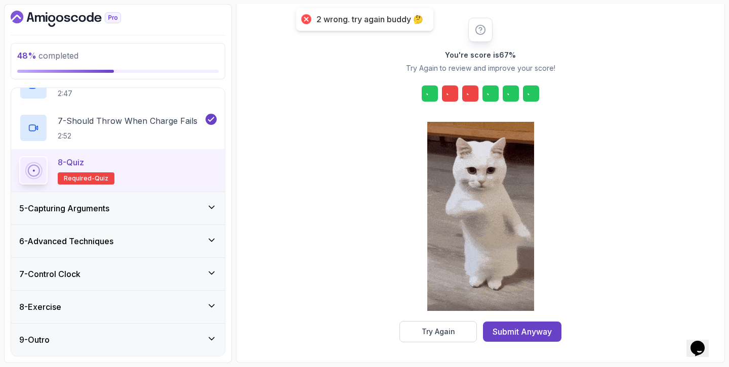
scroll to position [118, 0]
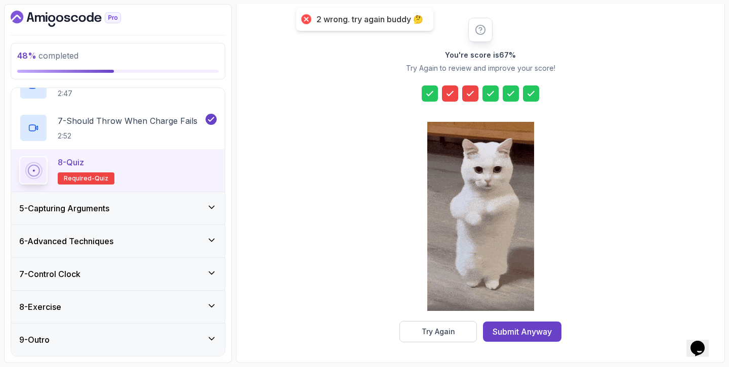
click at [447, 91] on icon at bounding box center [450, 94] width 10 height 10
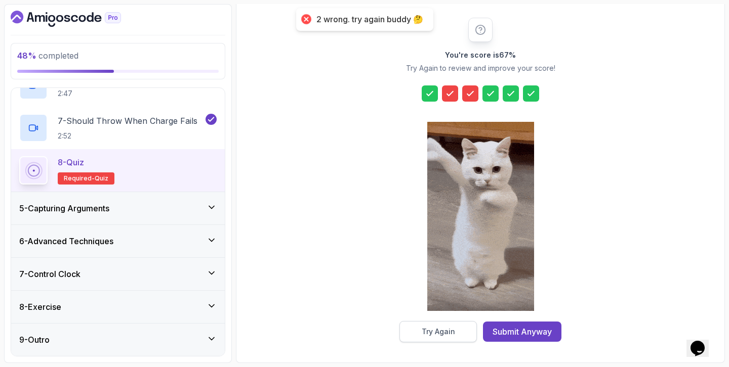
click at [449, 324] on button "Try Again" at bounding box center [437, 331] width 77 height 21
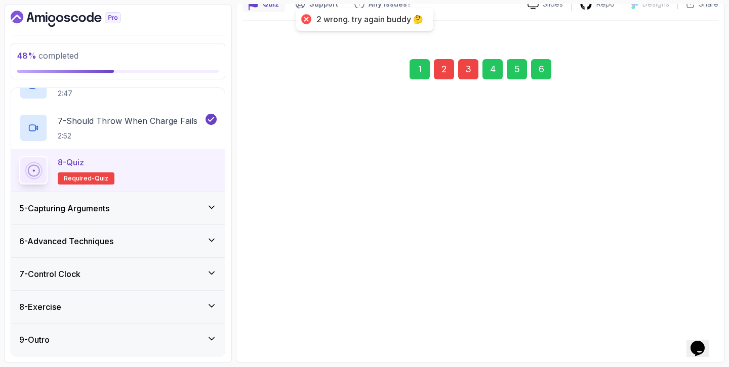
scroll to position [101, 0]
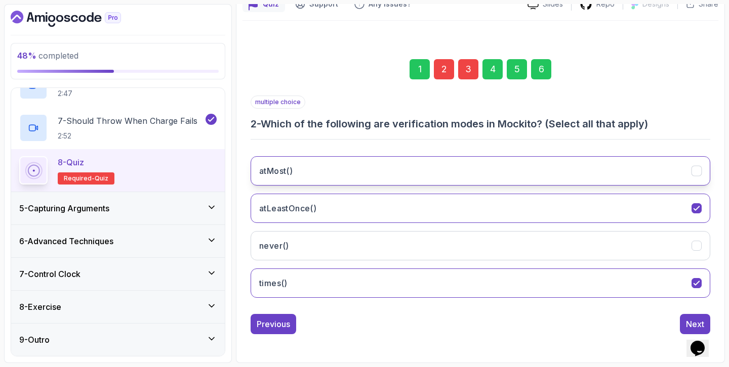
click at [373, 173] on button "atMost()" at bounding box center [479, 170] width 459 height 29
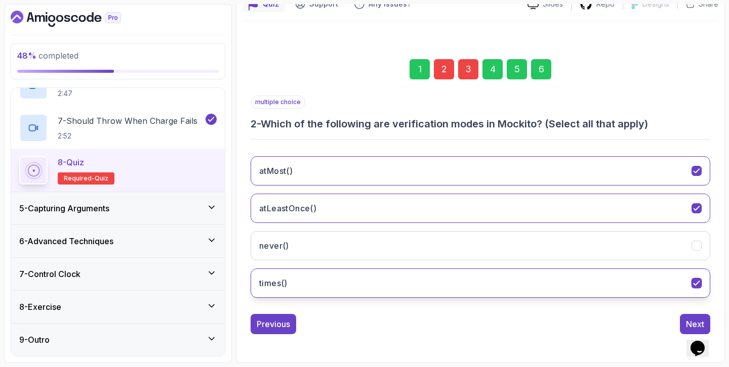
click at [334, 275] on button "times()" at bounding box center [479, 283] width 459 height 29
click at [334, 273] on button "times()" at bounding box center [479, 283] width 459 height 29
click at [468, 73] on div "3" at bounding box center [468, 69] width 20 height 20
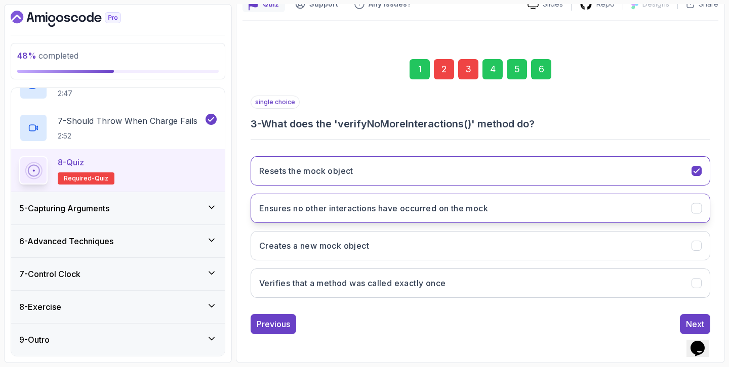
click at [435, 202] on button "Ensures no other interactions have occurred on the mock" at bounding box center [479, 208] width 459 height 29
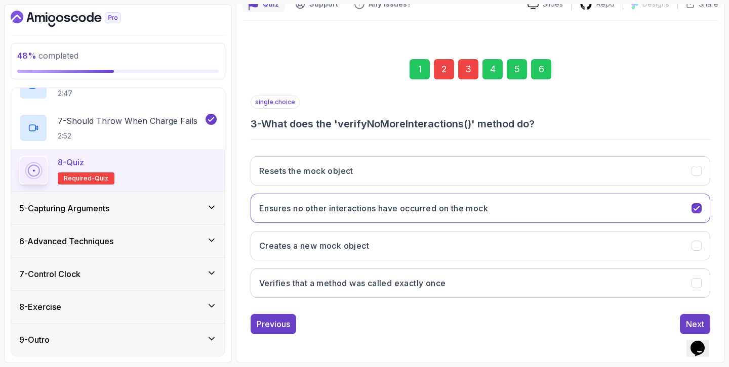
click at [546, 83] on div "1 2 3 4 5 6" at bounding box center [479, 69] width 459 height 53
click at [547, 71] on div "6" at bounding box center [541, 69] width 20 height 20
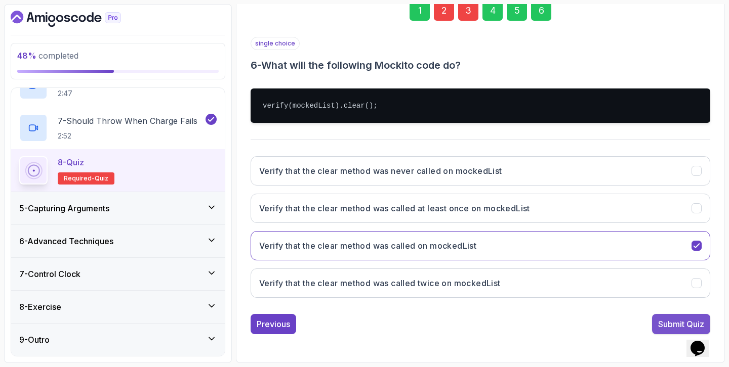
click at [670, 321] on div "Submit Quiz" at bounding box center [681, 324] width 46 height 12
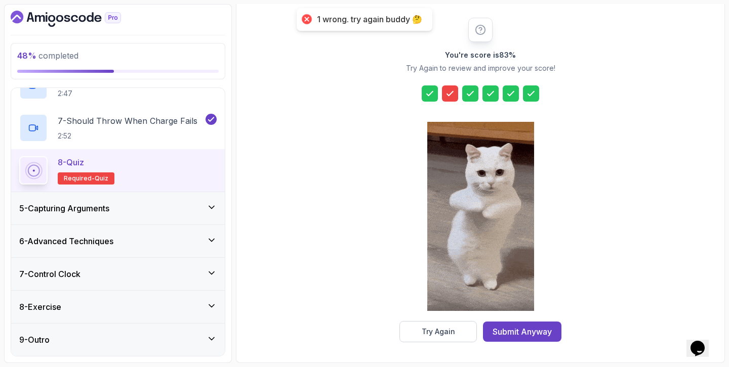
click at [474, 97] on icon at bounding box center [470, 94] width 10 height 10
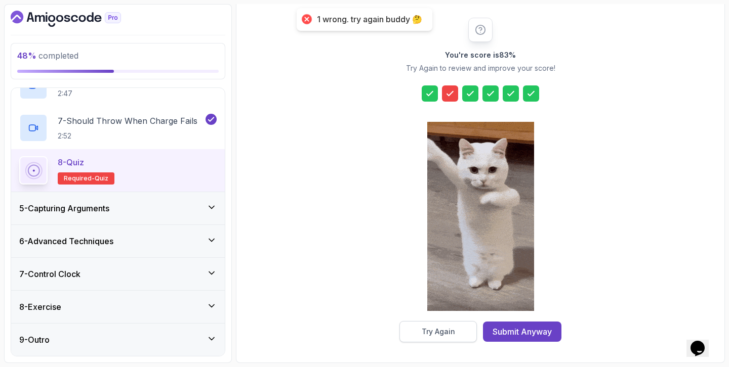
click at [451, 328] on div "Try Again" at bounding box center [437, 332] width 33 height 10
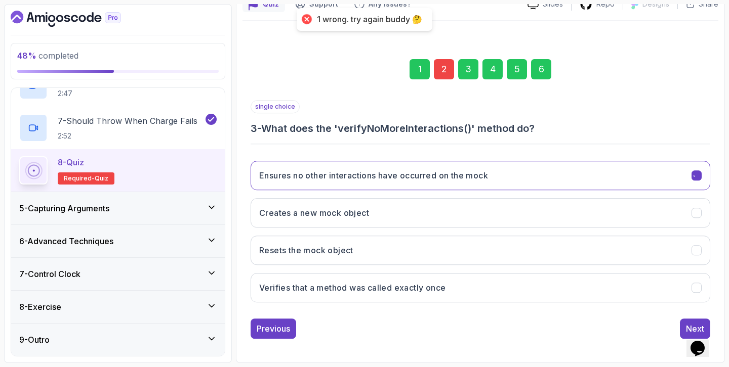
scroll to position [101, 0]
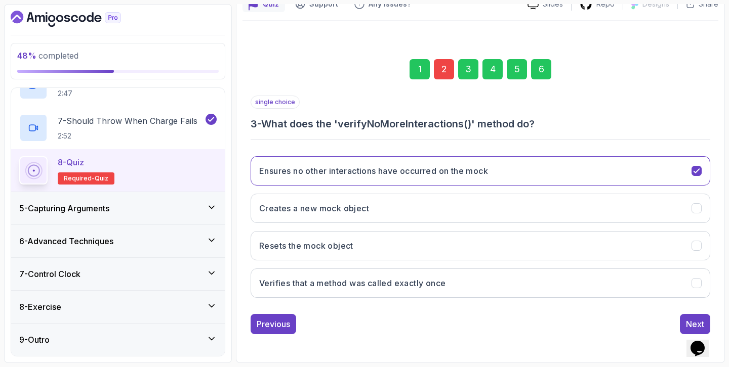
click at [464, 70] on div "3" at bounding box center [468, 69] width 20 height 20
click at [438, 71] on div "2" at bounding box center [444, 69] width 20 height 20
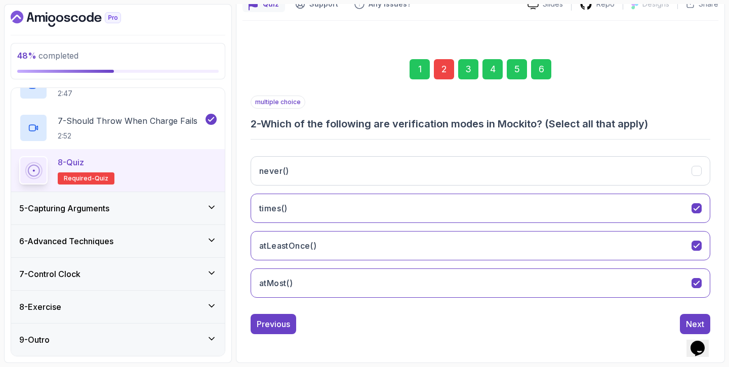
click at [468, 71] on div "3" at bounding box center [468, 69] width 20 height 20
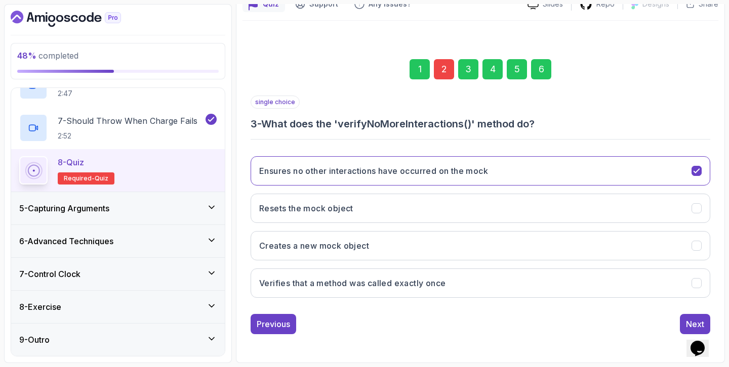
click at [509, 69] on div "5" at bounding box center [516, 69] width 20 height 20
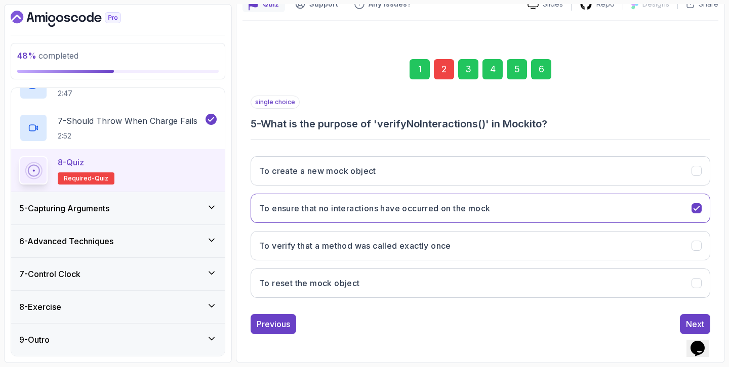
click at [449, 71] on div "2" at bounding box center [444, 69] width 20 height 20
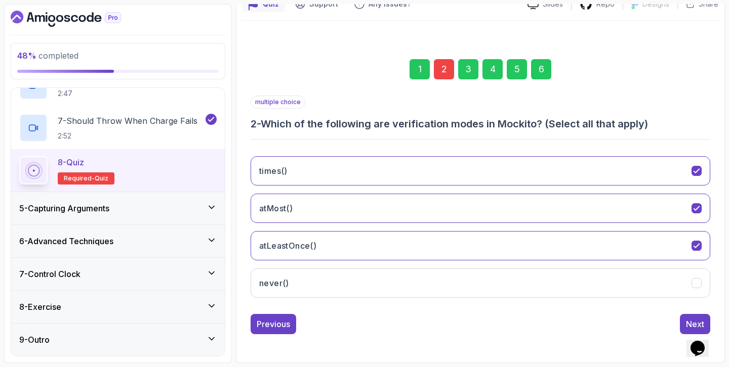
click at [473, 72] on div "3" at bounding box center [468, 69] width 20 height 20
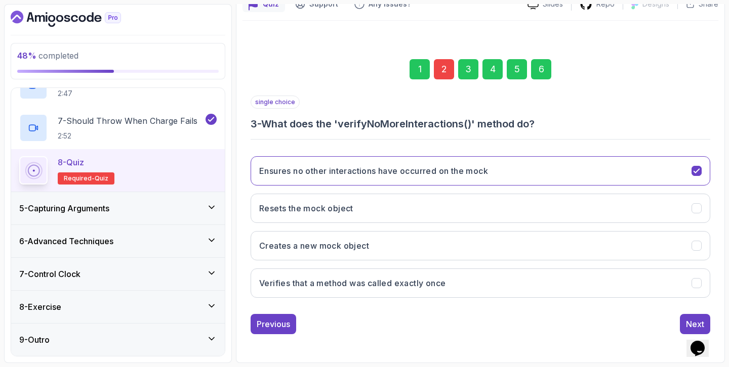
click at [425, 72] on div "1" at bounding box center [419, 69] width 20 height 20
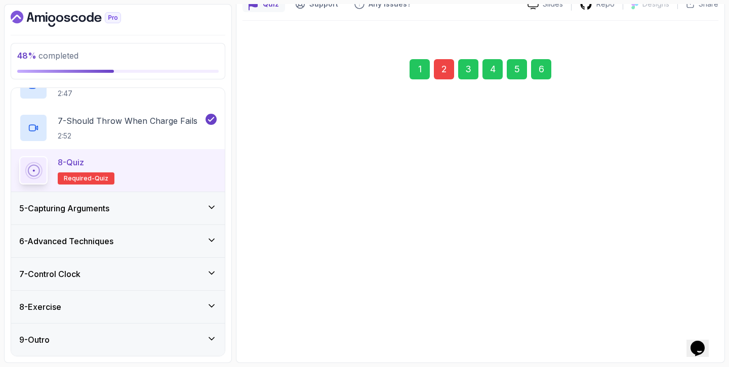
click at [443, 68] on div "2" at bounding box center [444, 69] width 20 height 20
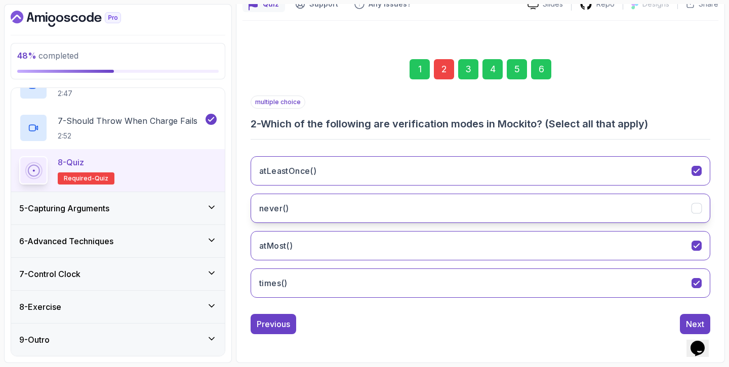
click at [308, 215] on button "never()" at bounding box center [479, 208] width 459 height 29
click at [541, 73] on div "6" at bounding box center [541, 69] width 20 height 20
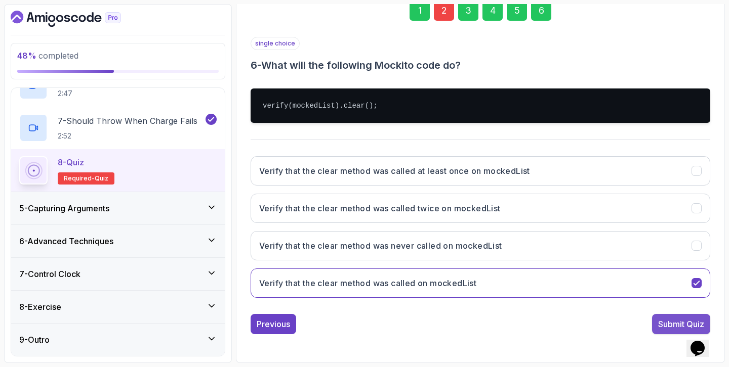
click at [676, 319] on div "Submit Quiz" at bounding box center [681, 324] width 46 height 12
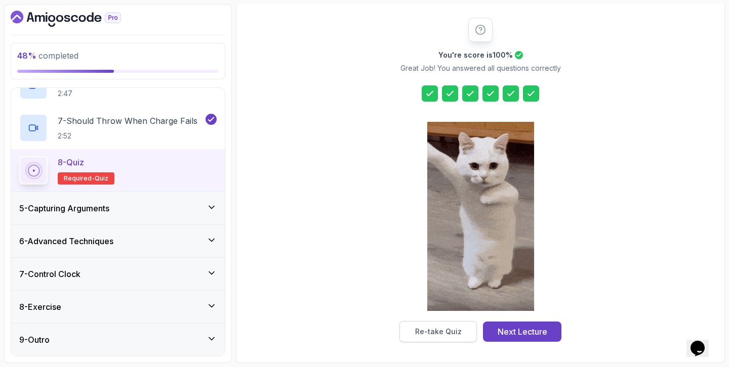
click at [444, 327] on div "Re-take Quiz" at bounding box center [438, 332] width 47 height 10
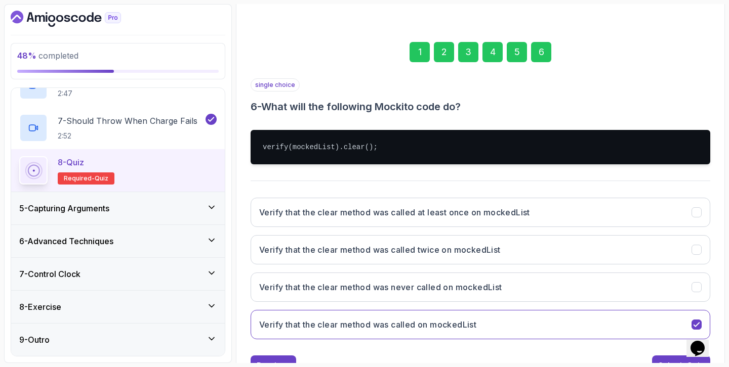
click at [437, 57] on div "2" at bounding box center [444, 52] width 20 height 20
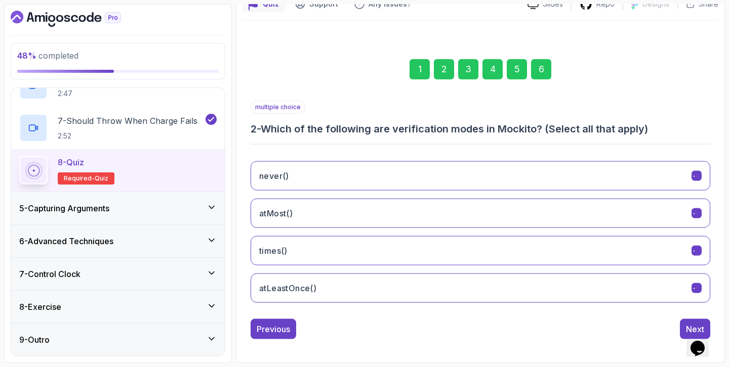
scroll to position [101, 0]
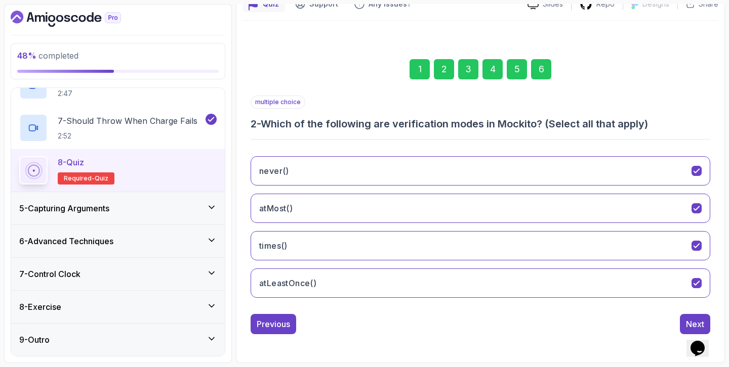
click at [546, 74] on div "6" at bounding box center [541, 69] width 20 height 20
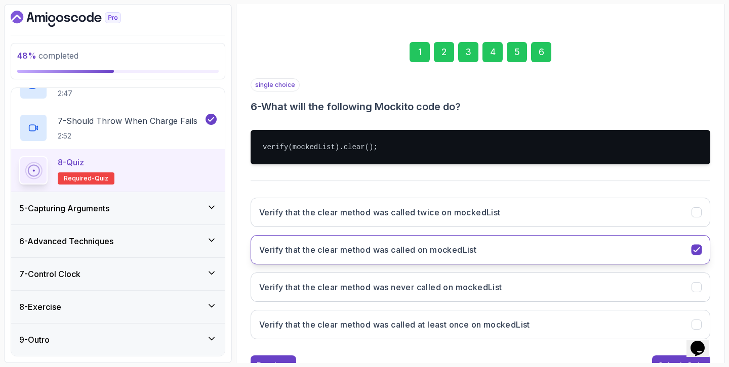
scroll to position [159, 0]
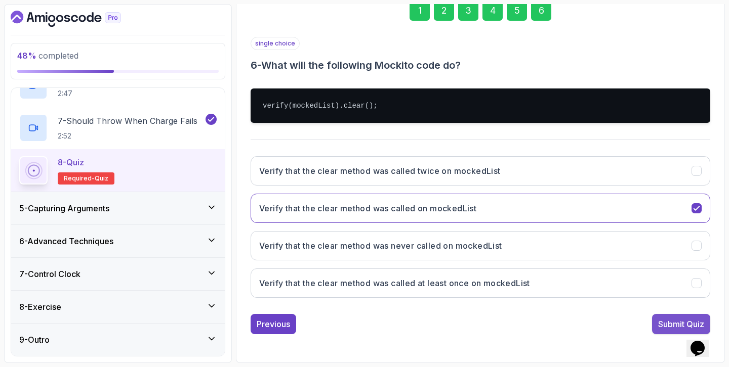
click at [671, 322] on div "Submit Quiz" at bounding box center [681, 324] width 46 height 12
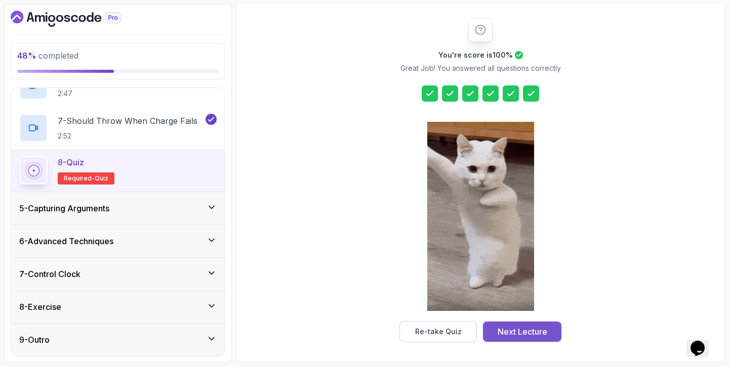
click at [542, 332] on div "Next Lecture" at bounding box center [522, 332] width 50 height 12
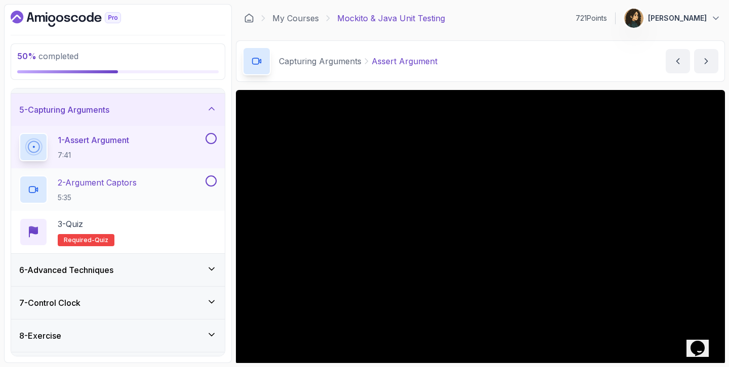
scroll to position [155, 0]
